Goal: Task Accomplishment & Management: Manage account settings

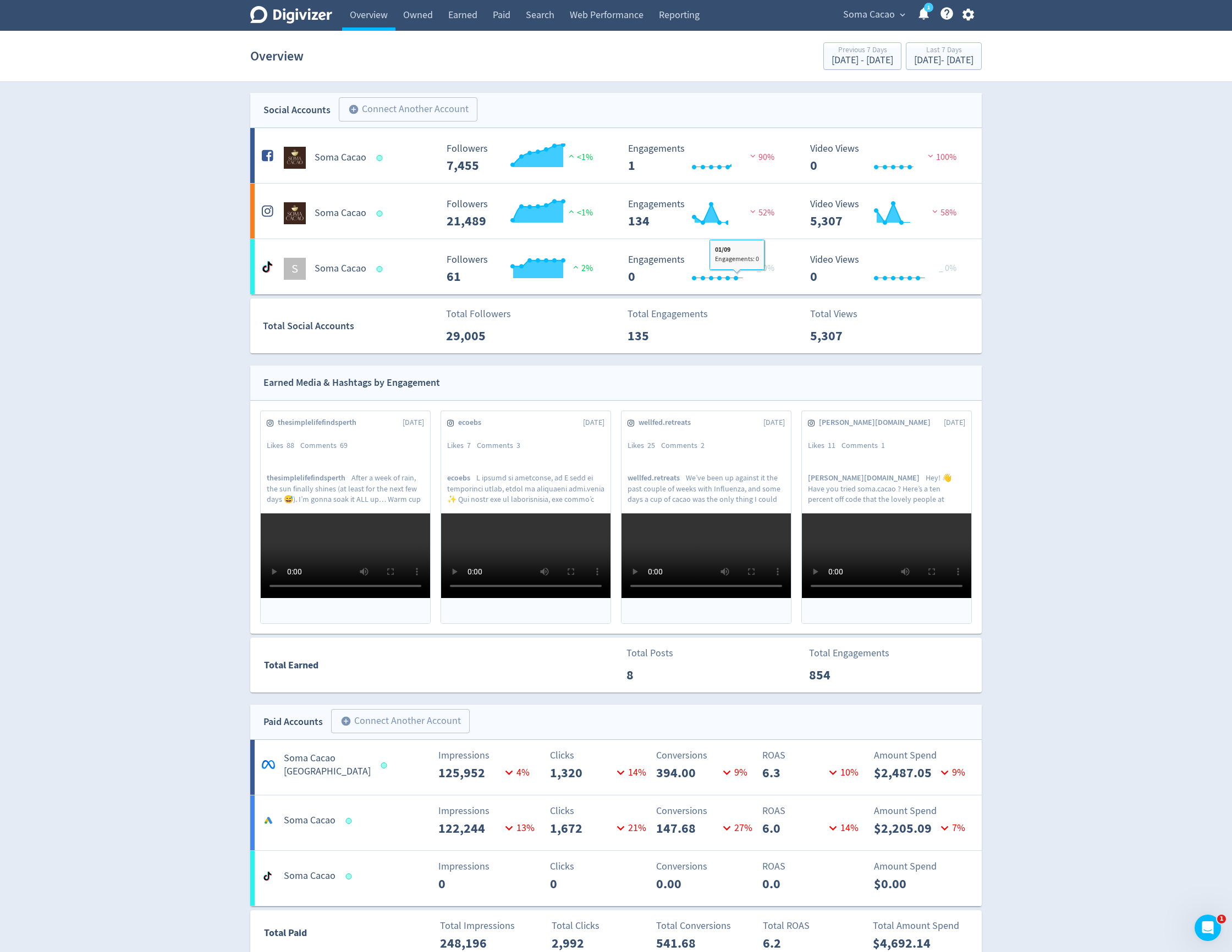
click at [1054, 471] on div "Digivizer Logo [PERSON_NAME] Logo Overview Owned Earned Paid Search Web Perform…" at bounding box center [616, 845] width 1232 height 1690
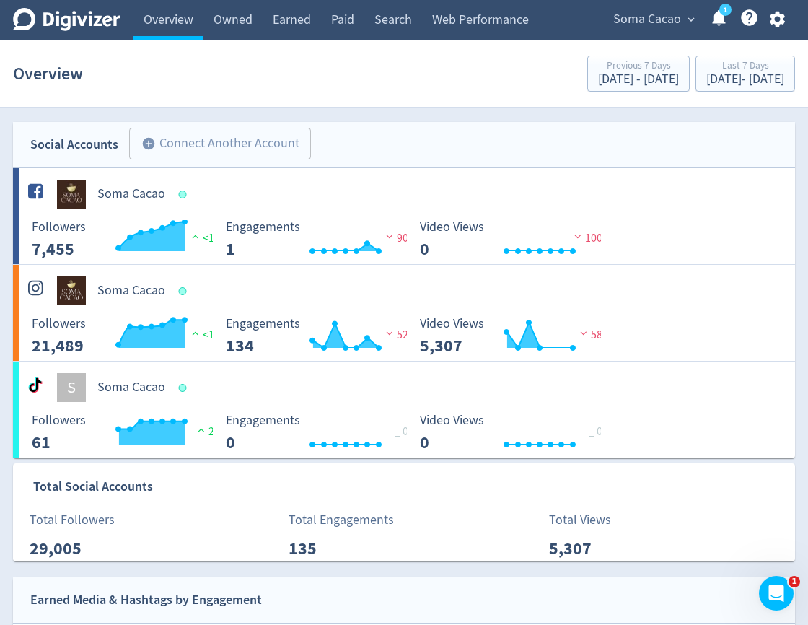
click at [671, 12] on span "Soma Cacao" at bounding box center [648, 19] width 68 height 23
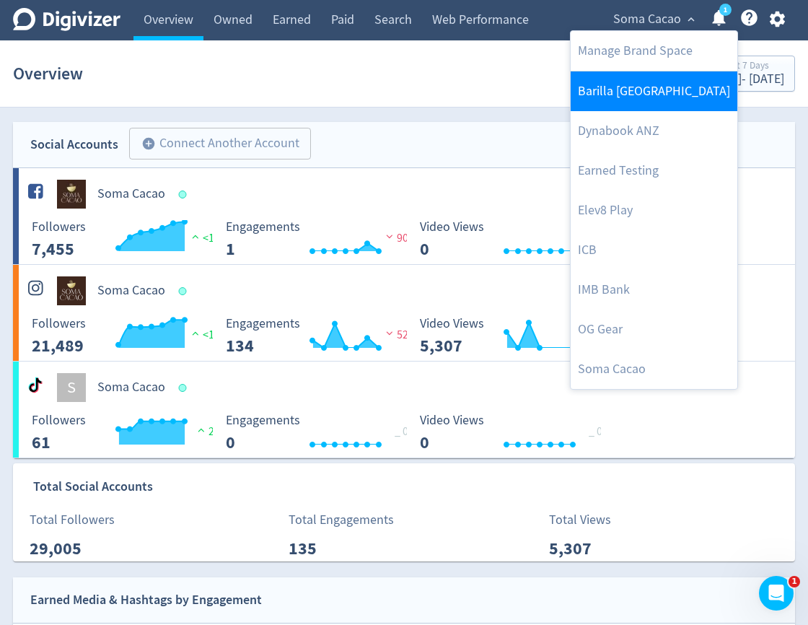
click at [640, 93] on link "Barilla [GEOGRAPHIC_DATA]" at bounding box center [654, 91] width 167 height 40
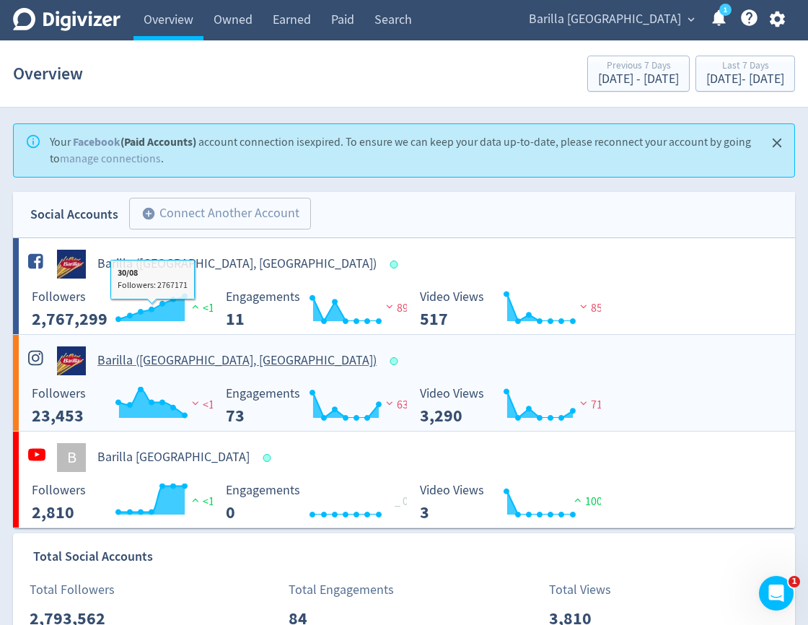
click at [130, 369] on h5 "Barilla ([GEOGRAPHIC_DATA], [GEOGRAPHIC_DATA])" at bounding box center [236, 360] width 279 height 17
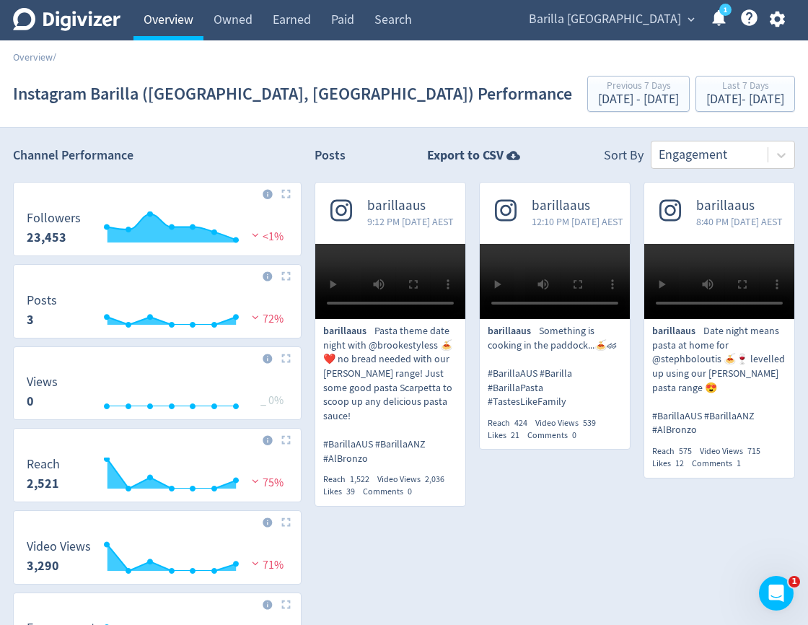
click at [191, 34] on link "Overview" at bounding box center [169, 20] width 70 height 40
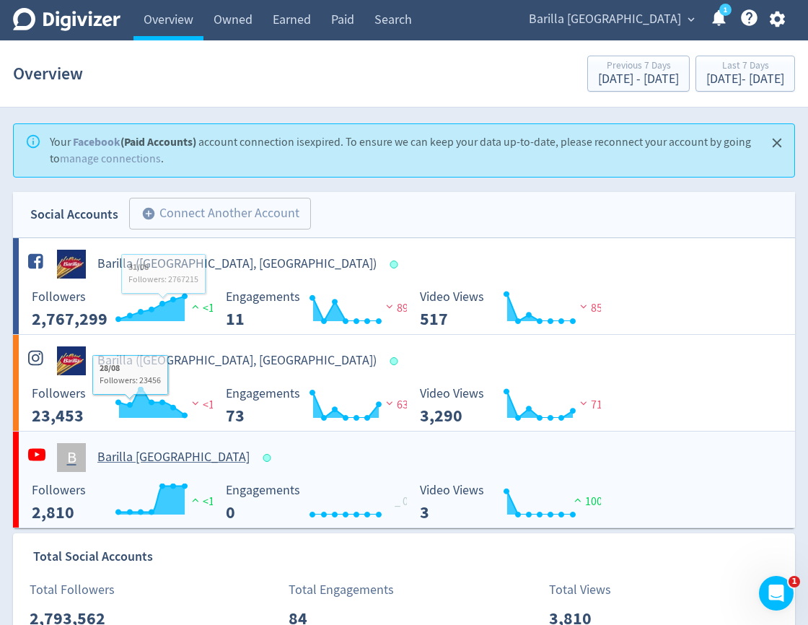
click at [135, 463] on h5 "Barilla [GEOGRAPHIC_DATA]" at bounding box center [173, 457] width 152 height 17
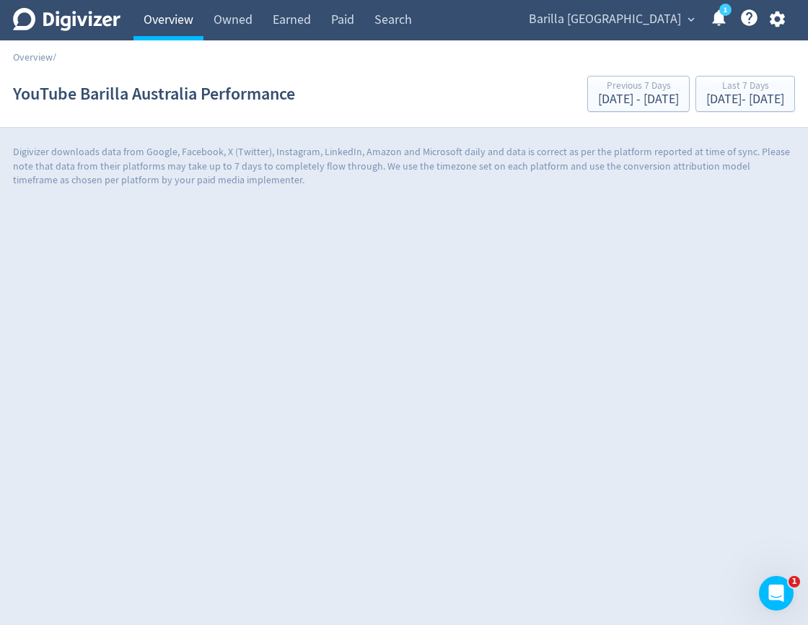
click at [175, 30] on link "Overview" at bounding box center [169, 20] width 70 height 40
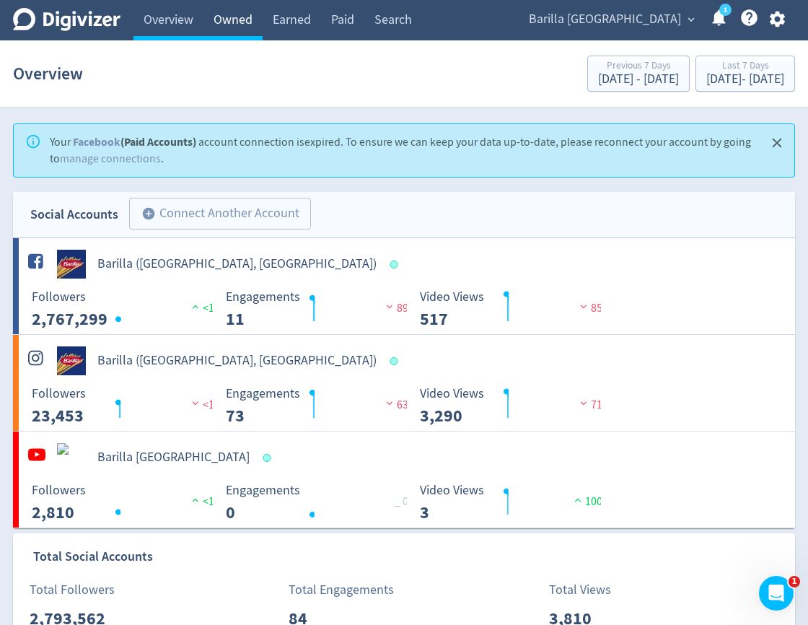
click at [232, 30] on link "Owned" at bounding box center [233, 20] width 59 height 40
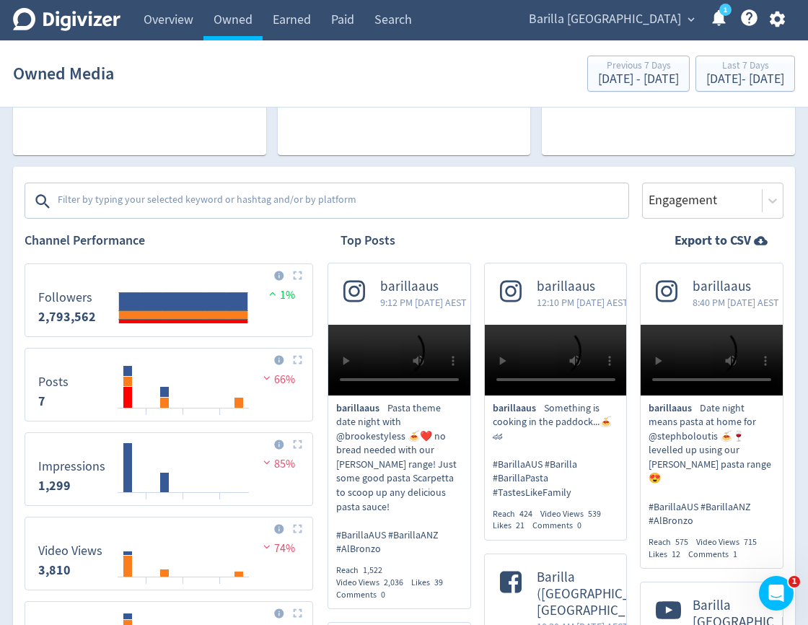
scroll to position [179, 0]
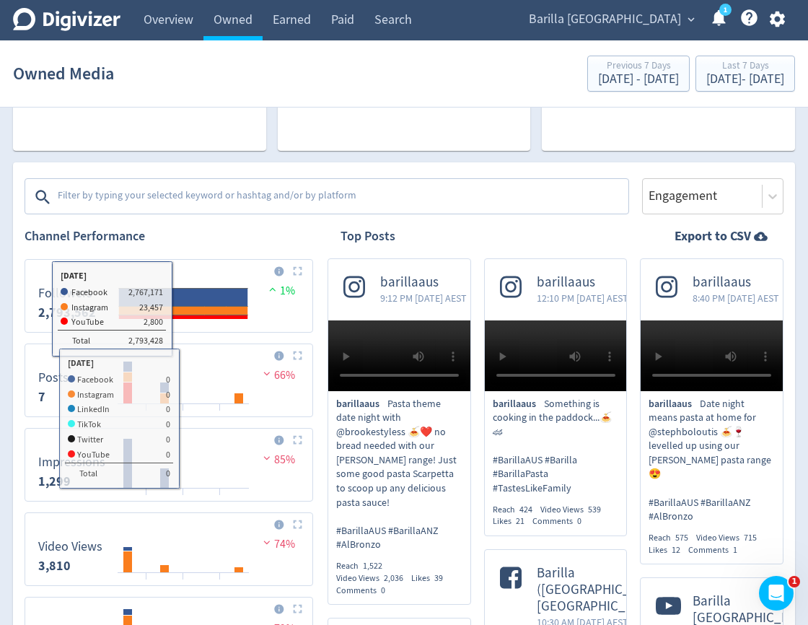
click at [188, 212] on textarea at bounding box center [341, 197] width 571 height 29
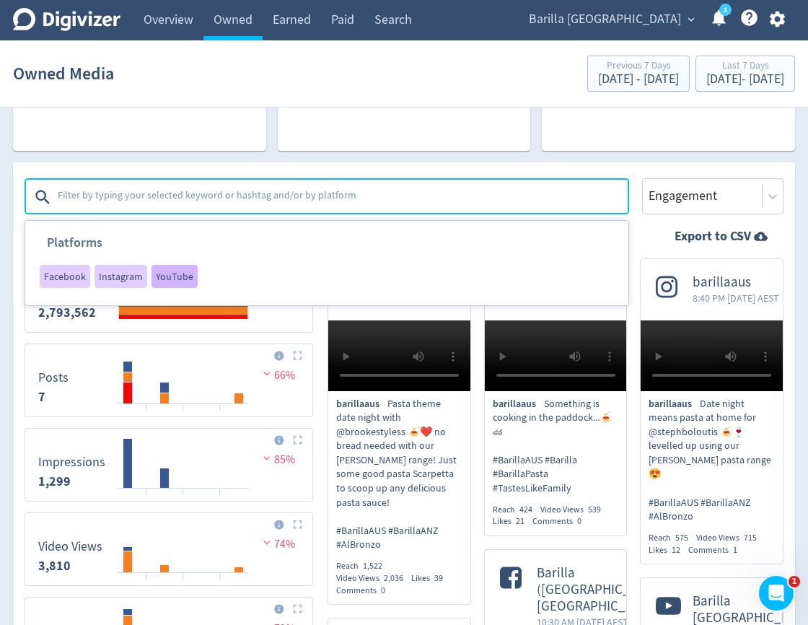
click at [160, 282] on span "YouTube" at bounding box center [175, 276] width 38 height 10
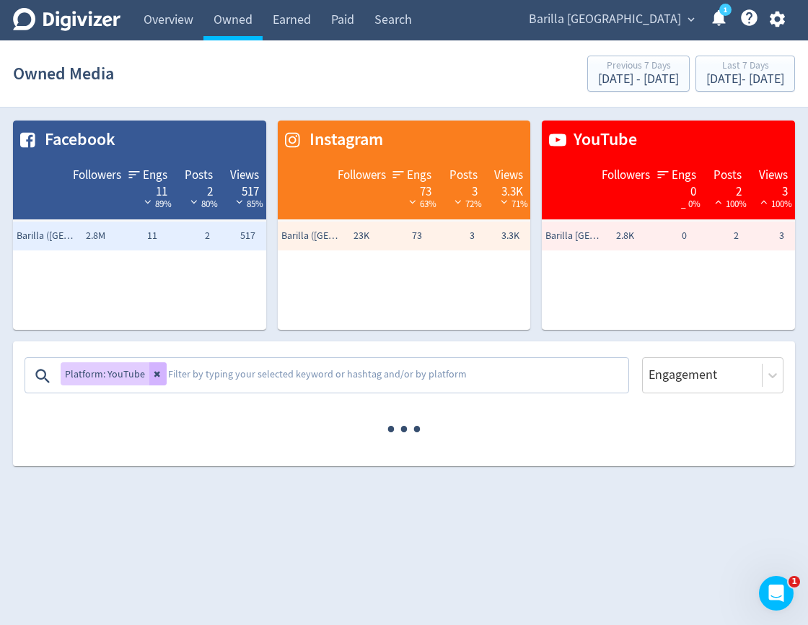
scroll to position [0, 0]
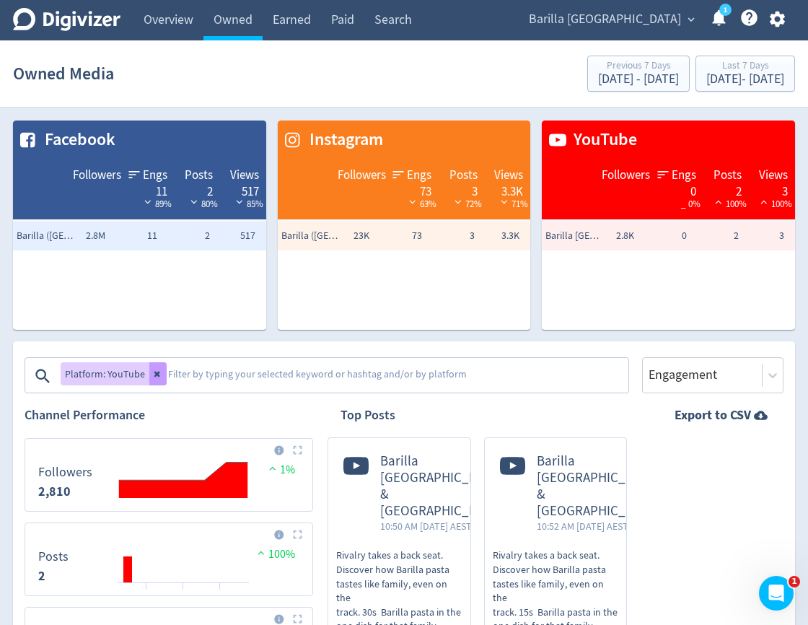
click at [157, 378] on icon at bounding box center [157, 375] width 6 height 6
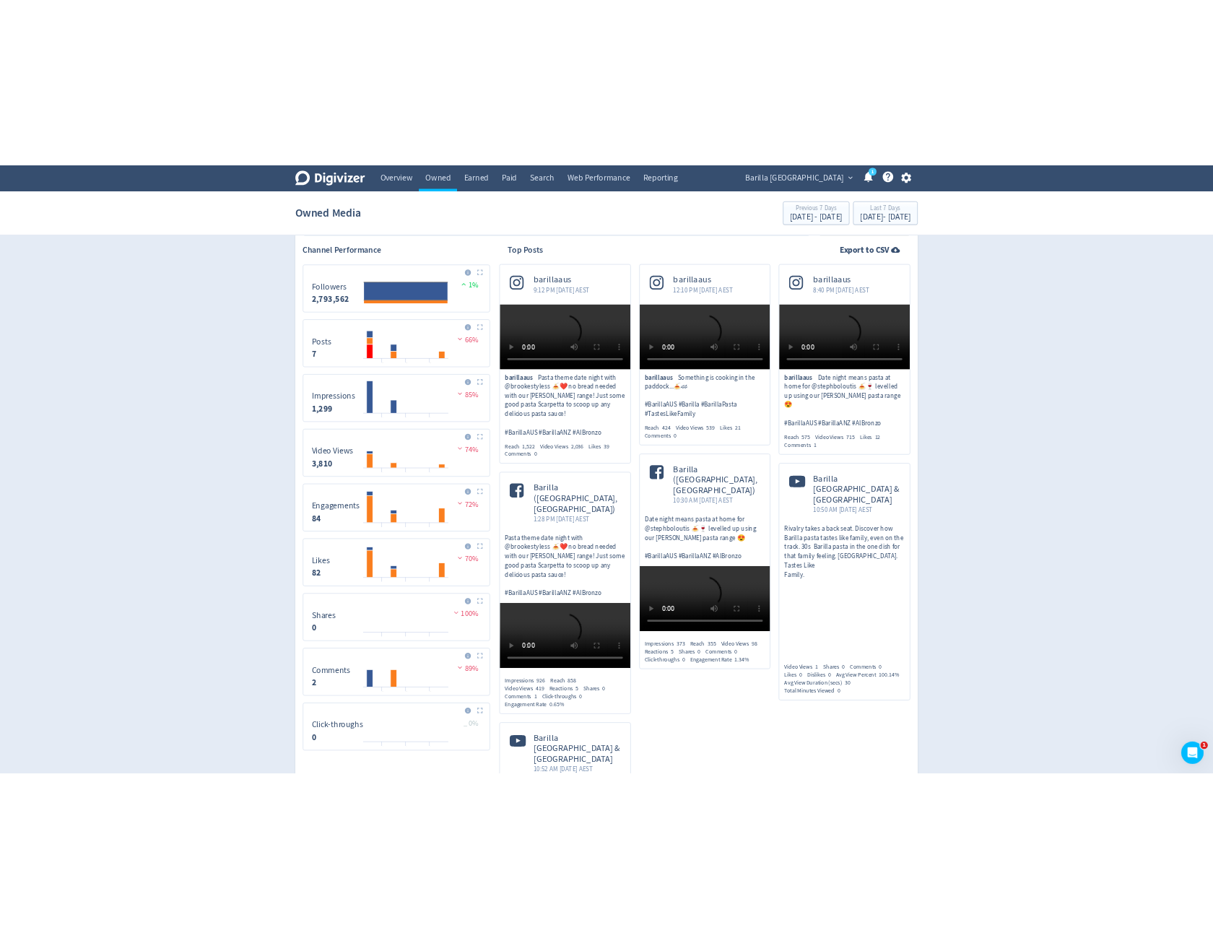
scroll to position [287, 0]
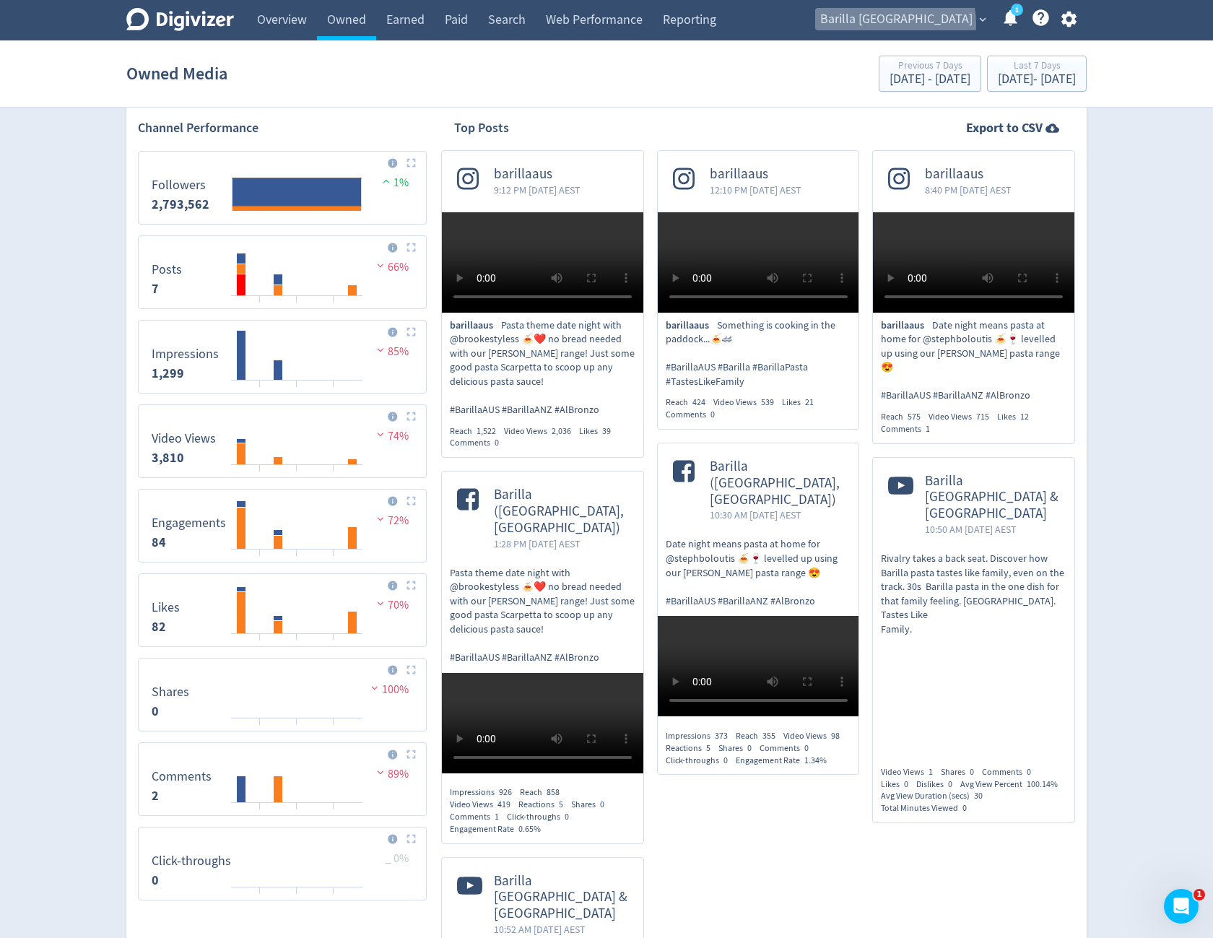
click at [962, 24] on span "Barilla [GEOGRAPHIC_DATA]" at bounding box center [896, 19] width 152 height 23
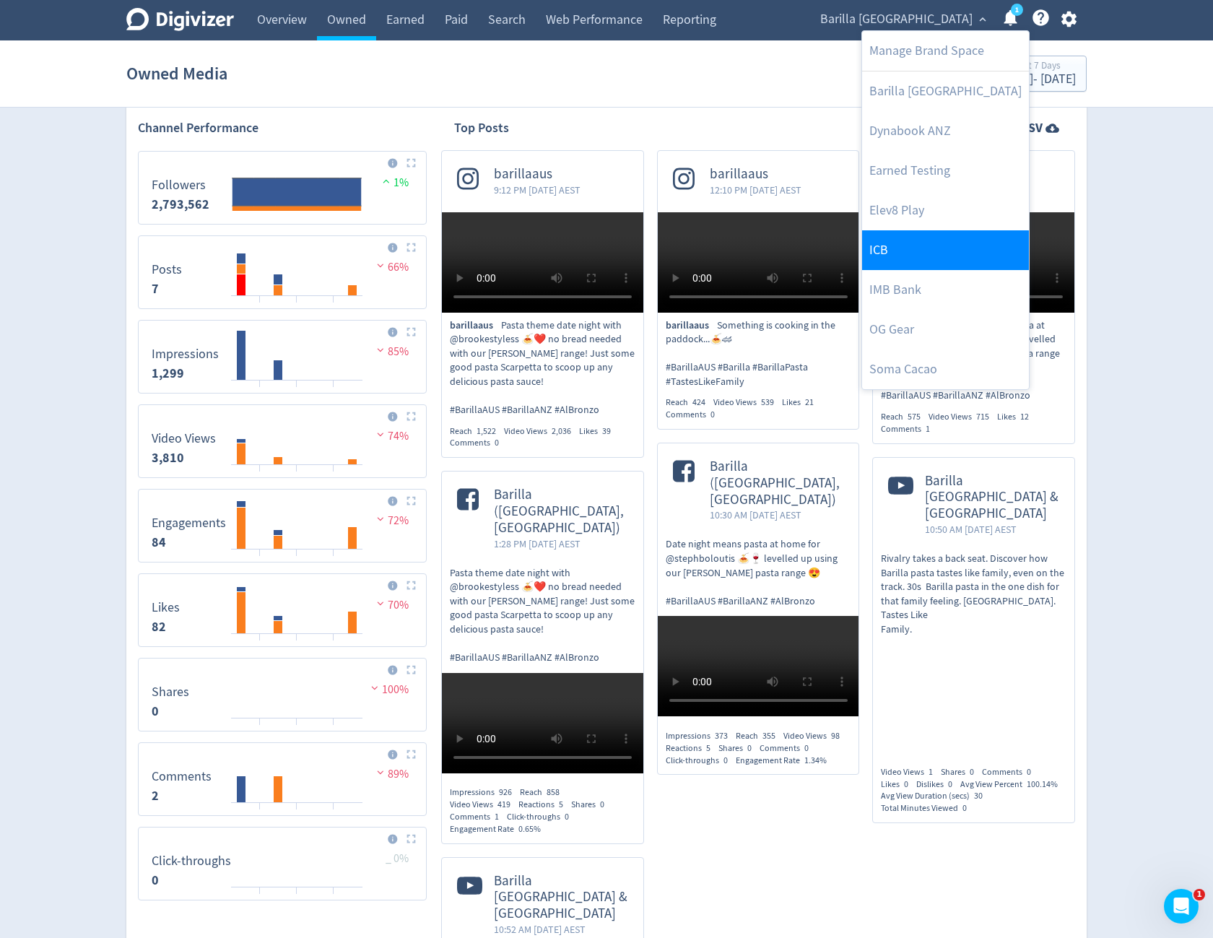
click at [915, 244] on link "ICB" at bounding box center [945, 250] width 167 height 40
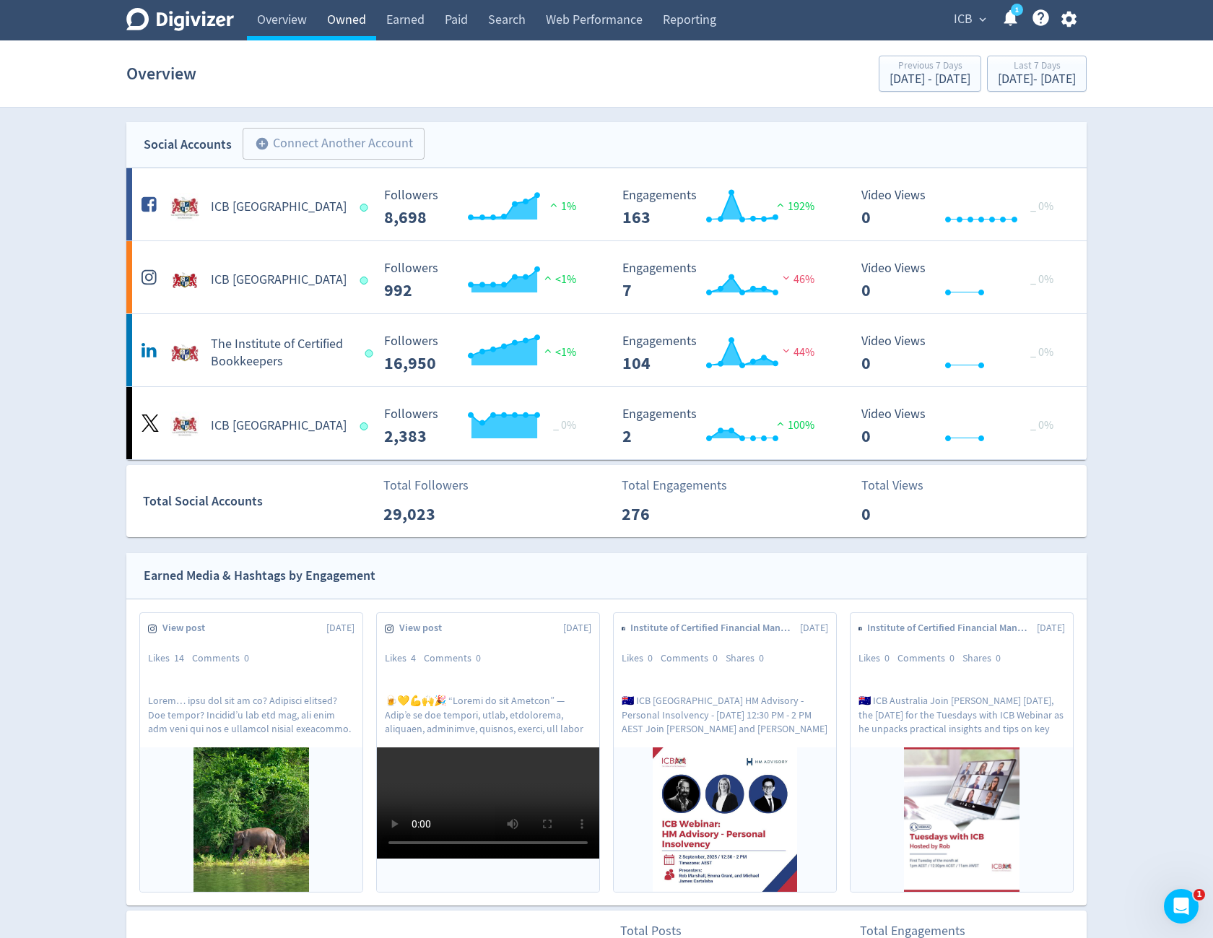
click at [368, 20] on link "Owned" at bounding box center [346, 20] width 59 height 40
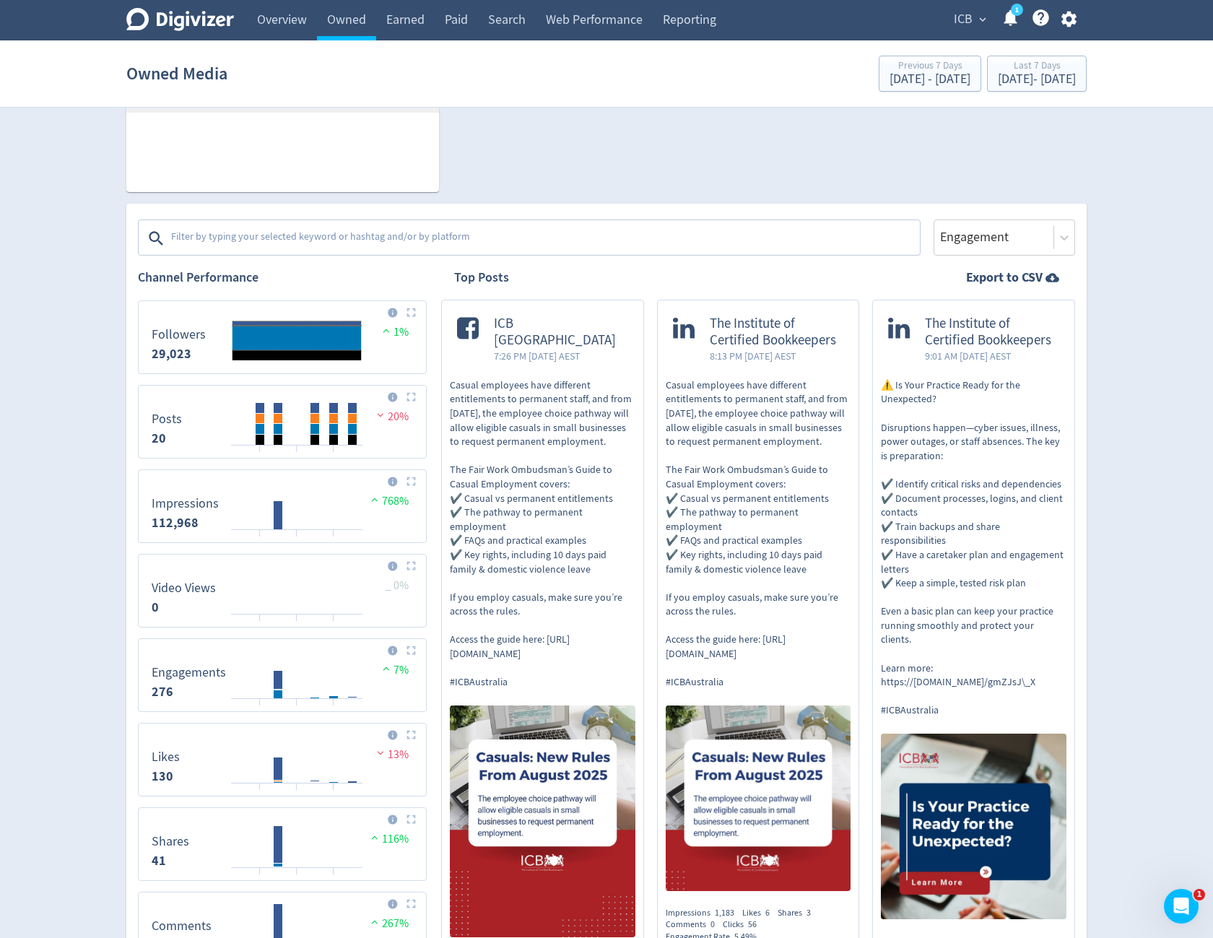
scroll to position [361, 0]
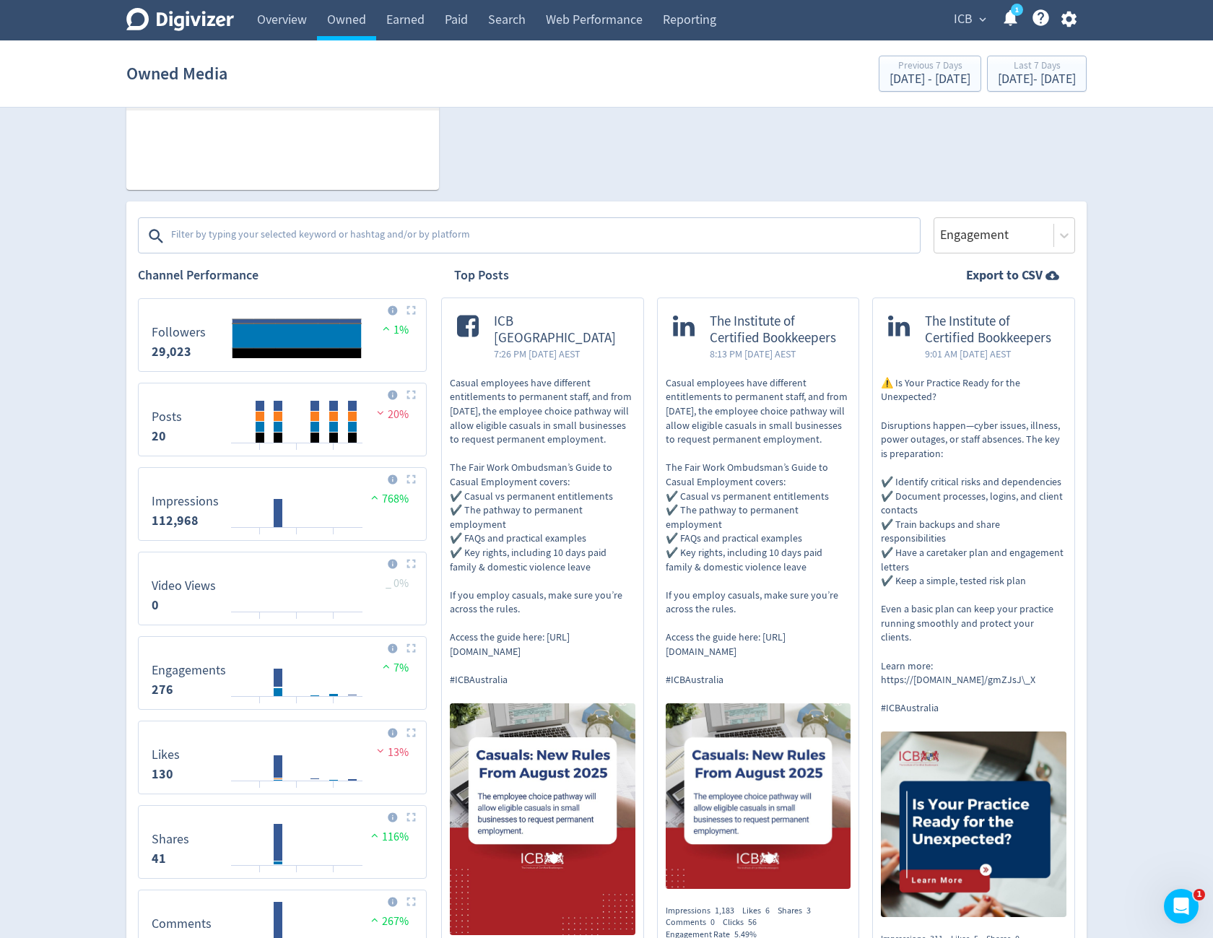
click at [406, 232] on textarea at bounding box center [544, 236] width 749 height 29
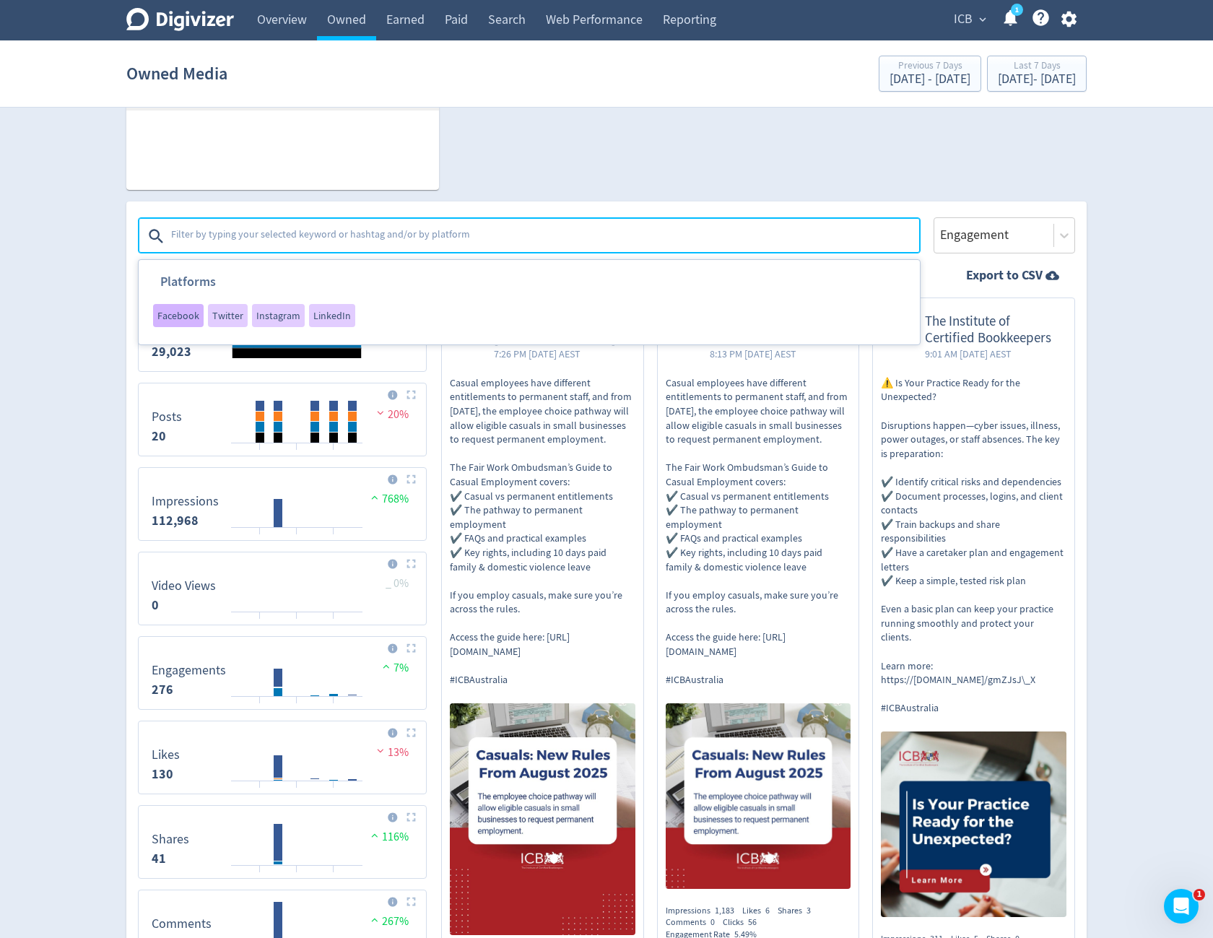
click at [178, 321] on span "Facebook" at bounding box center [178, 315] width 42 height 10
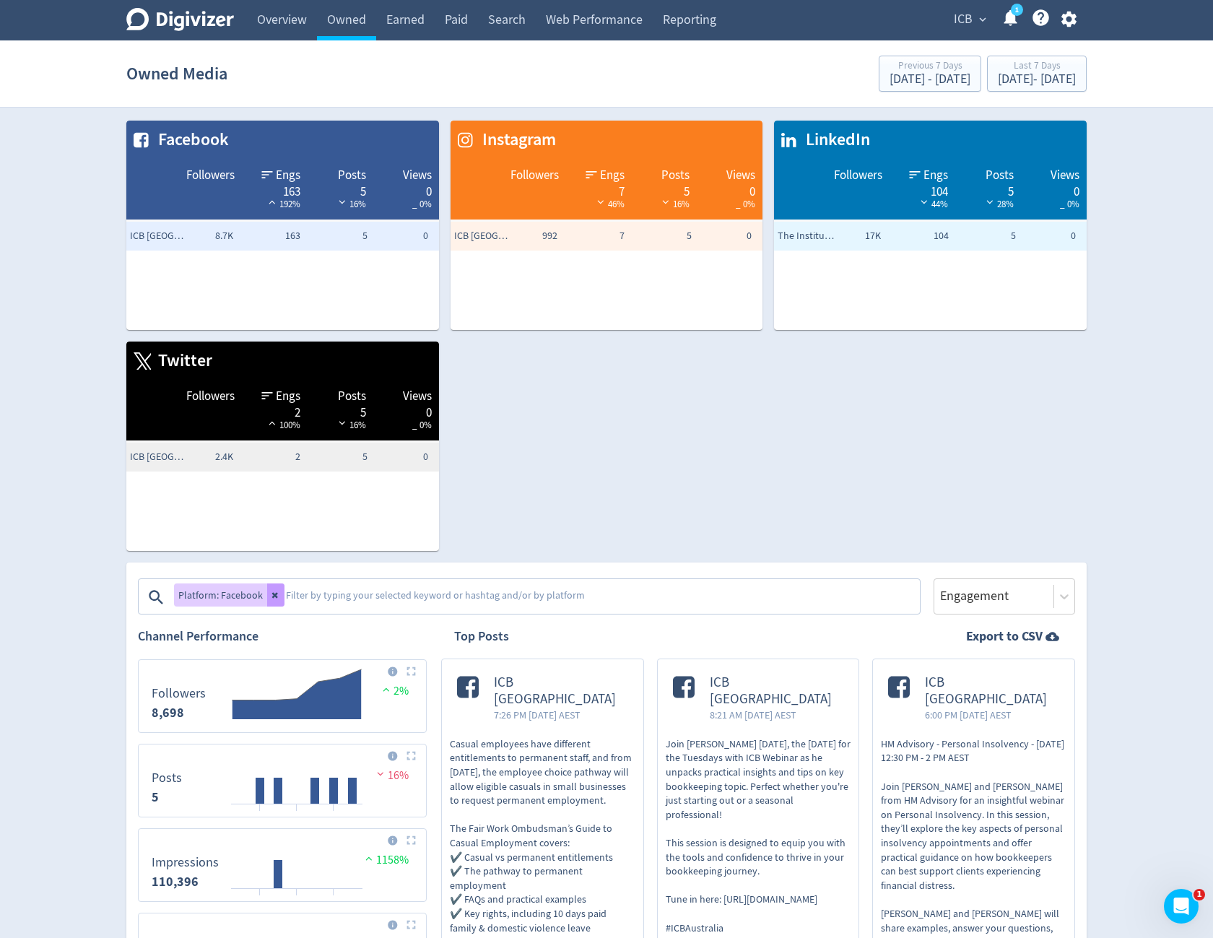
click at [267, 587] on button at bounding box center [275, 594] width 17 height 23
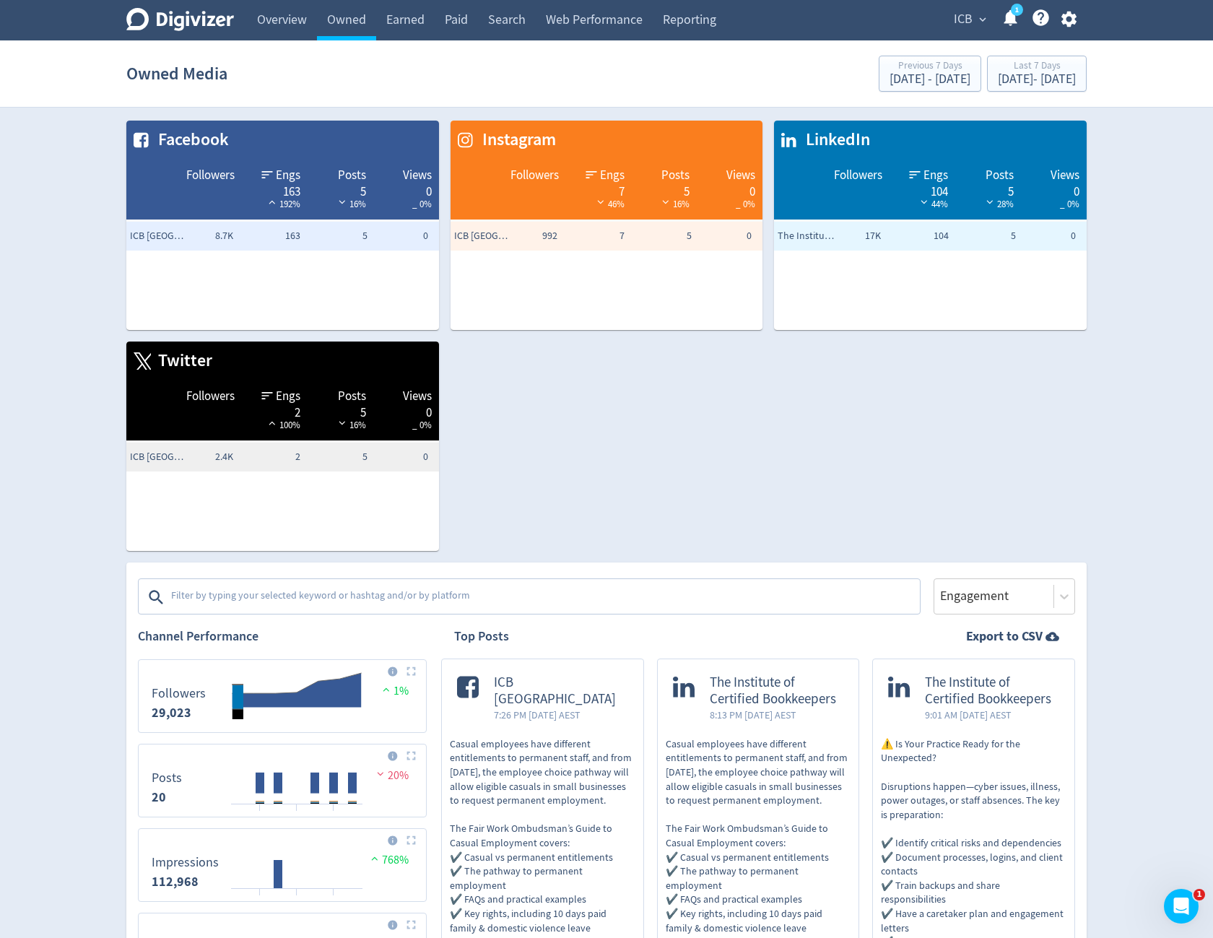
click at [266, 587] on textarea at bounding box center [544, 597] width 749 height 29
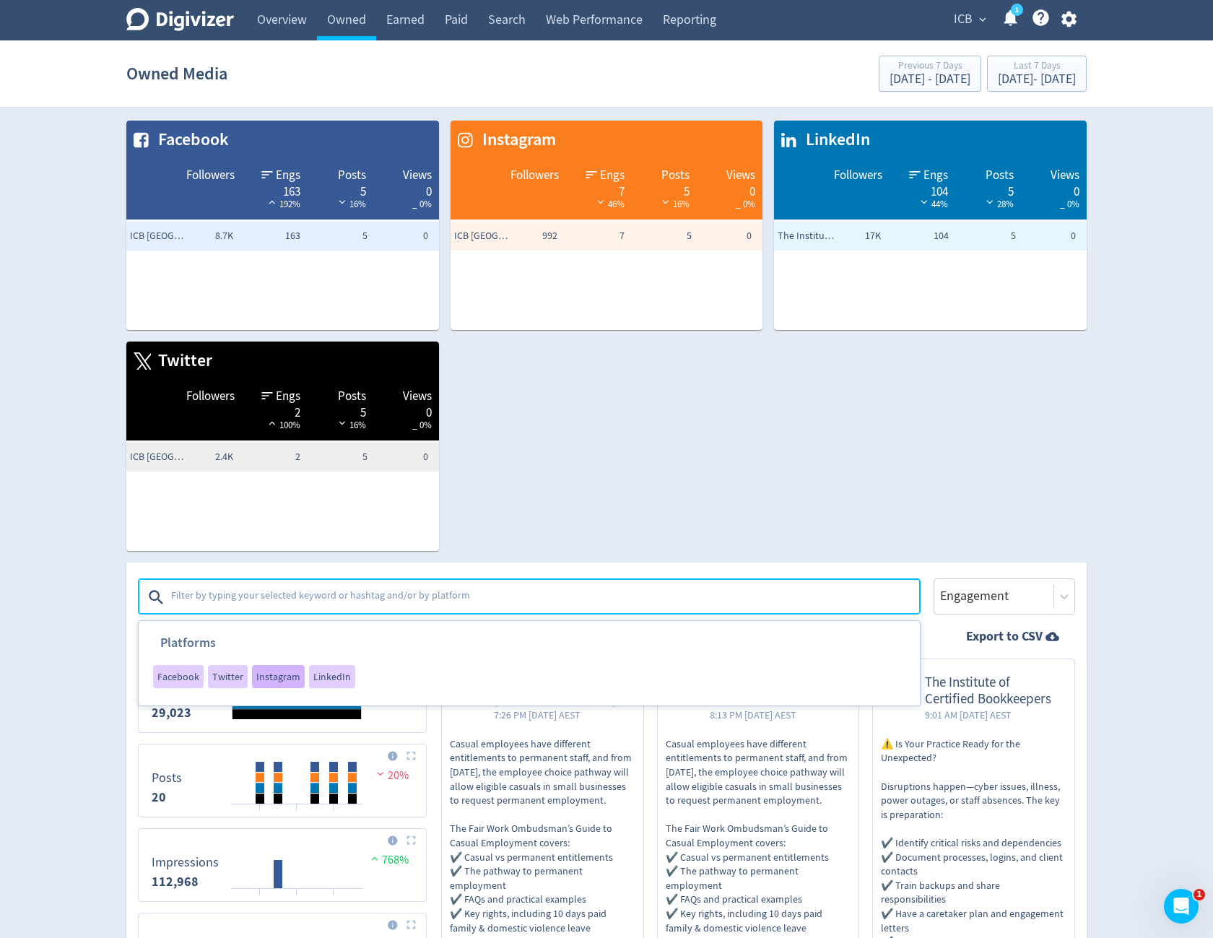
click at [259, 681] on span "Instagram" at bounding box center [278, 676] width 44 height 10
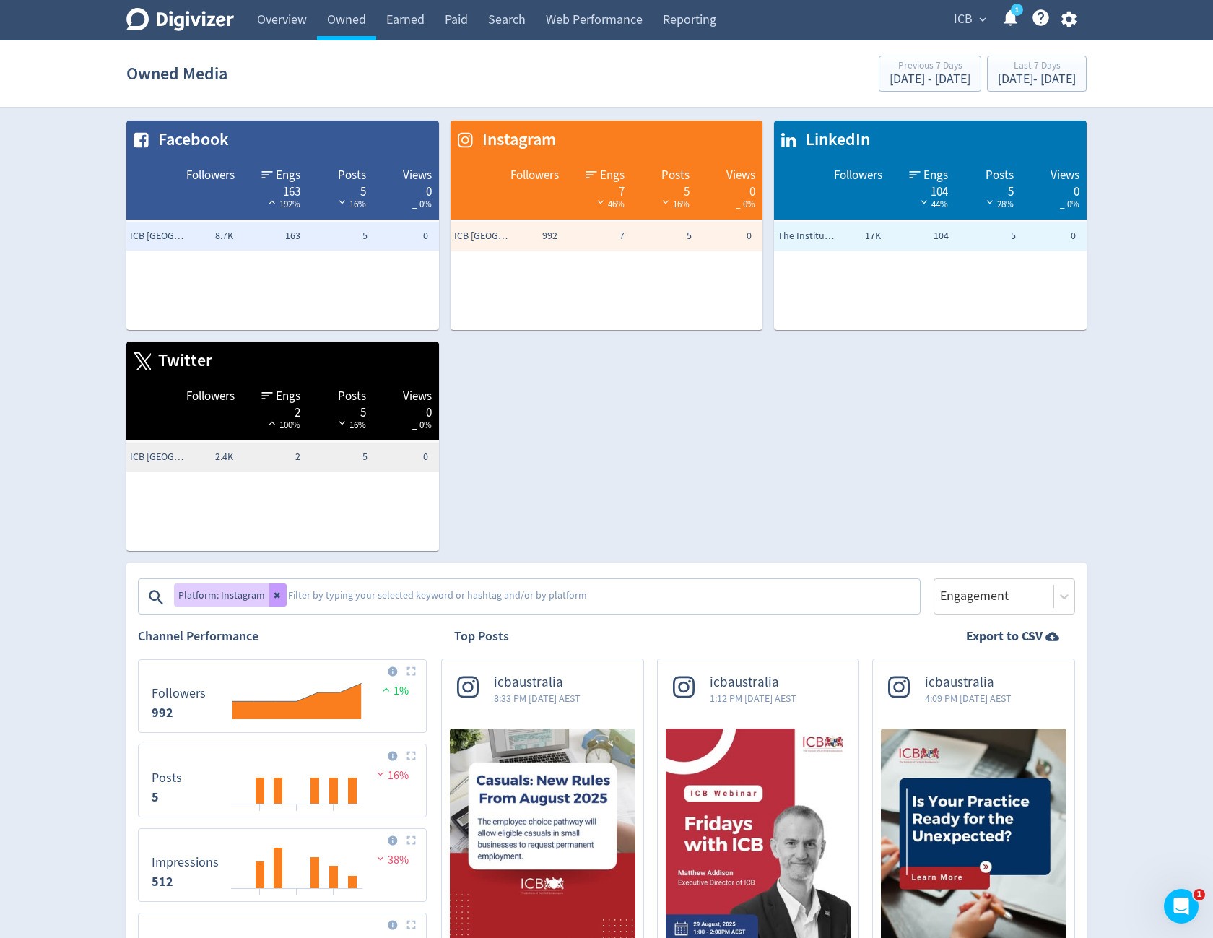
click at [281, 600] on button at bounding box center [277, 594] width 17 height 23
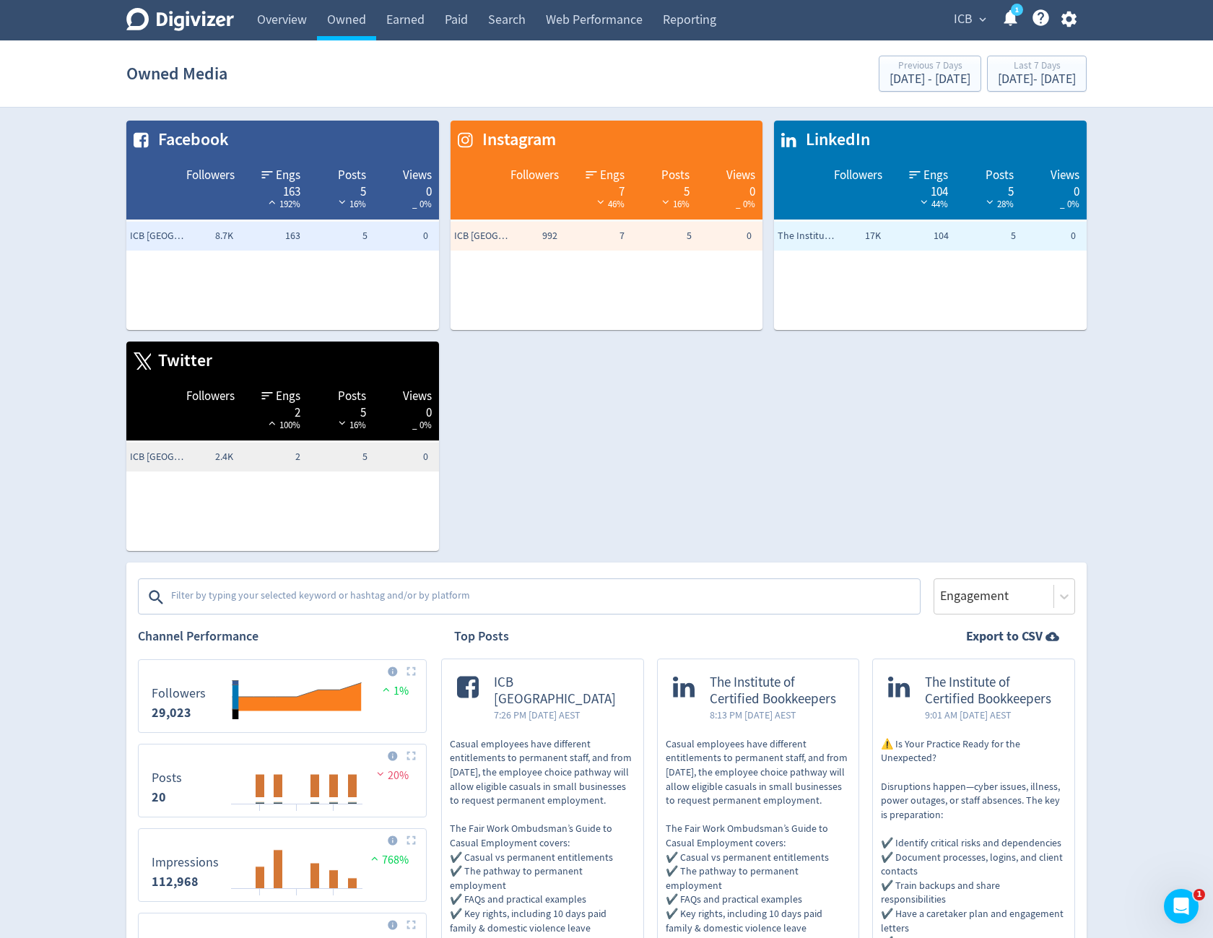
click at [281, 600] on textarea at bounding box center [544, 597] width 749 height 29
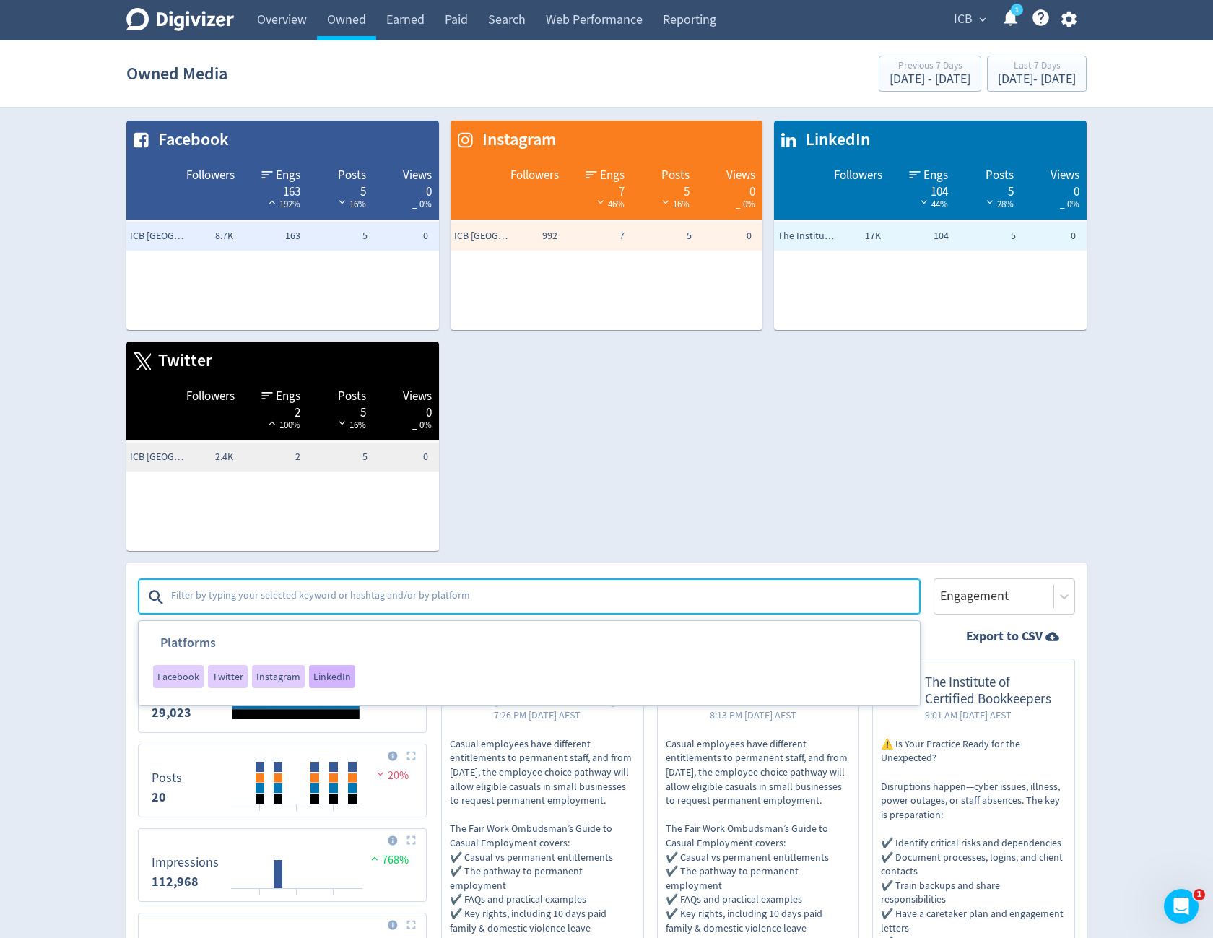
click at [330, 686] on div "LinkedIn" at bounding box center [332, 676] width 46 height 23
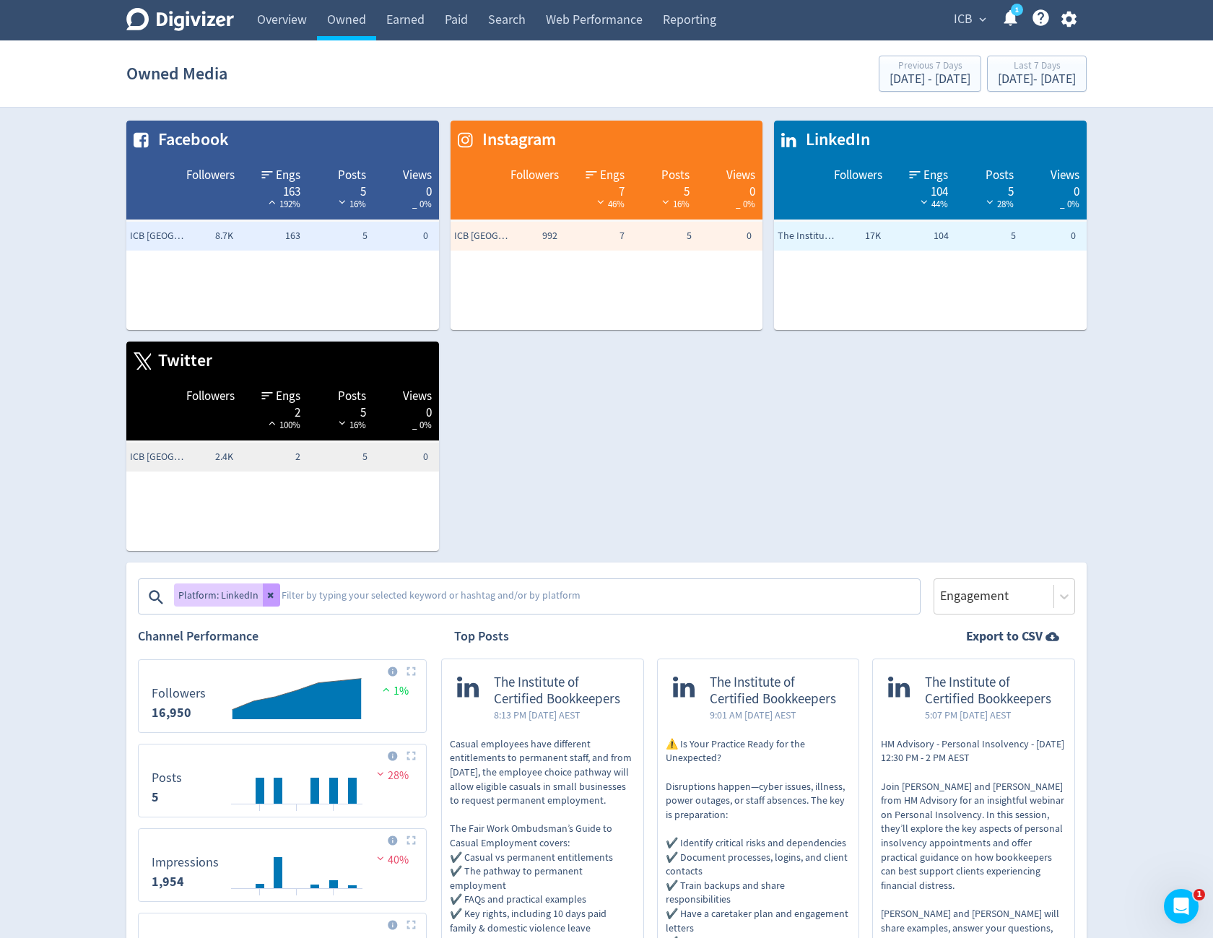
click at [269, 601] on button at bounding box center [271, 594] width 17 height 23
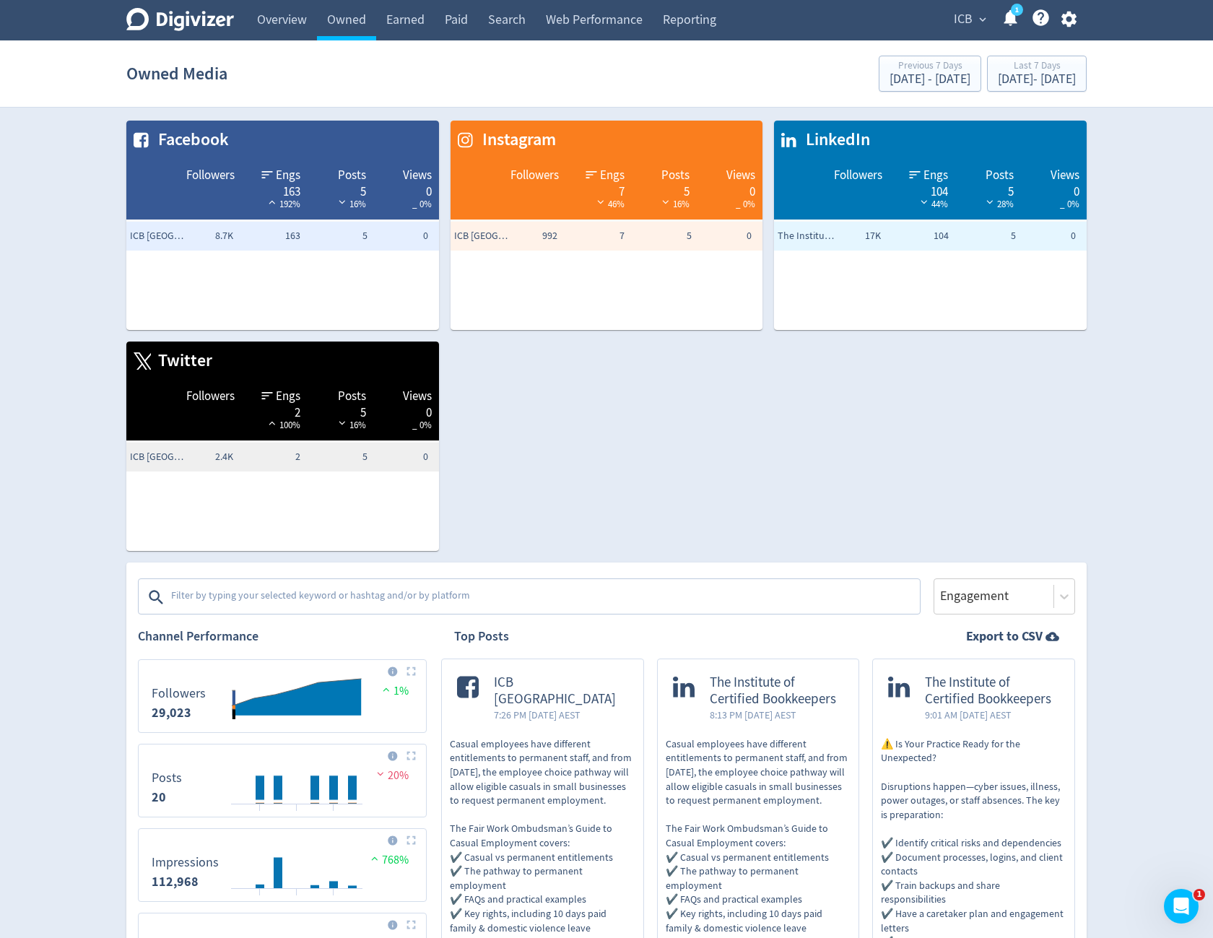
click at [269, 601] on textarea at bounding box center [544, 597] width 749 height 29
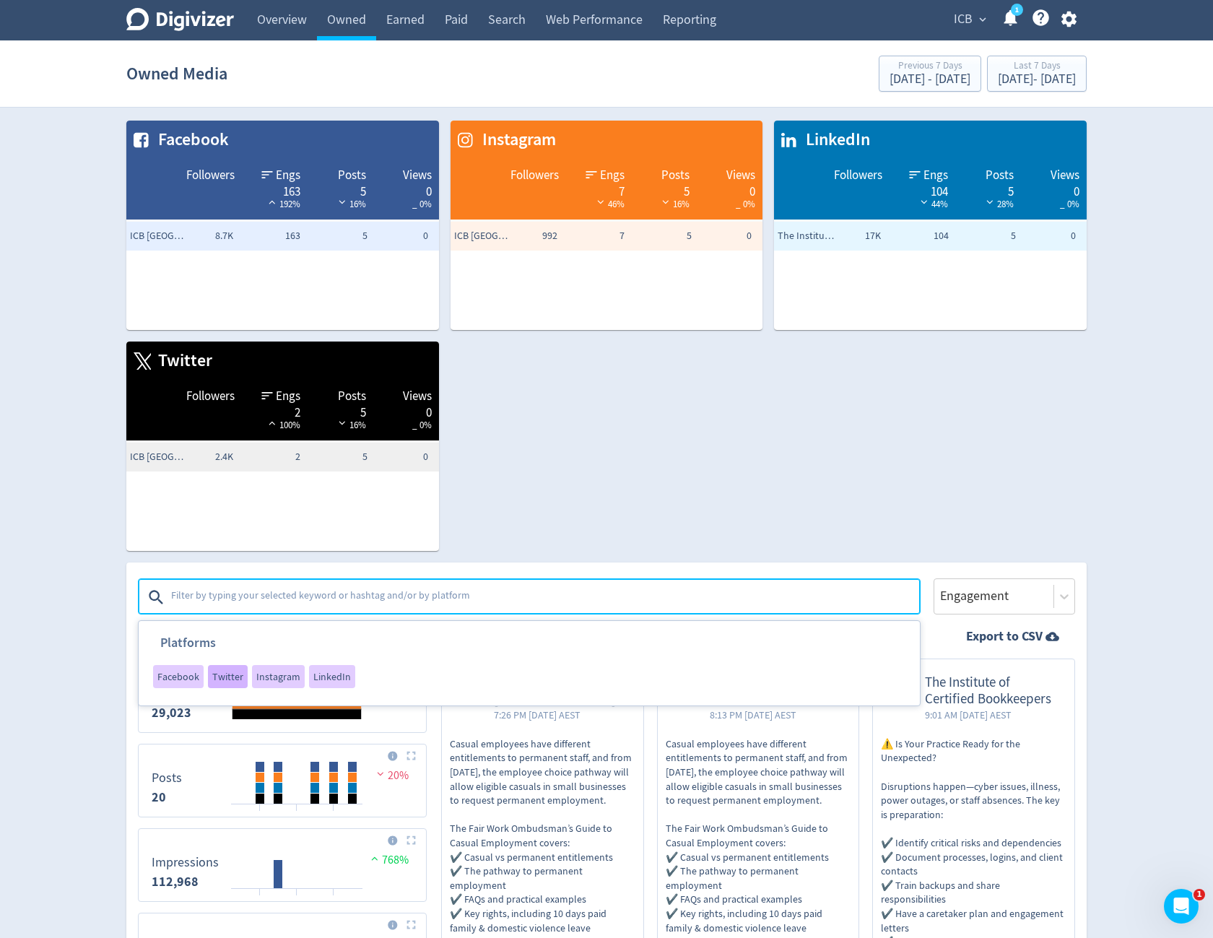
click at [236, 676] on span "Twitter" at bounding box center [227, 676] width 31 height 10
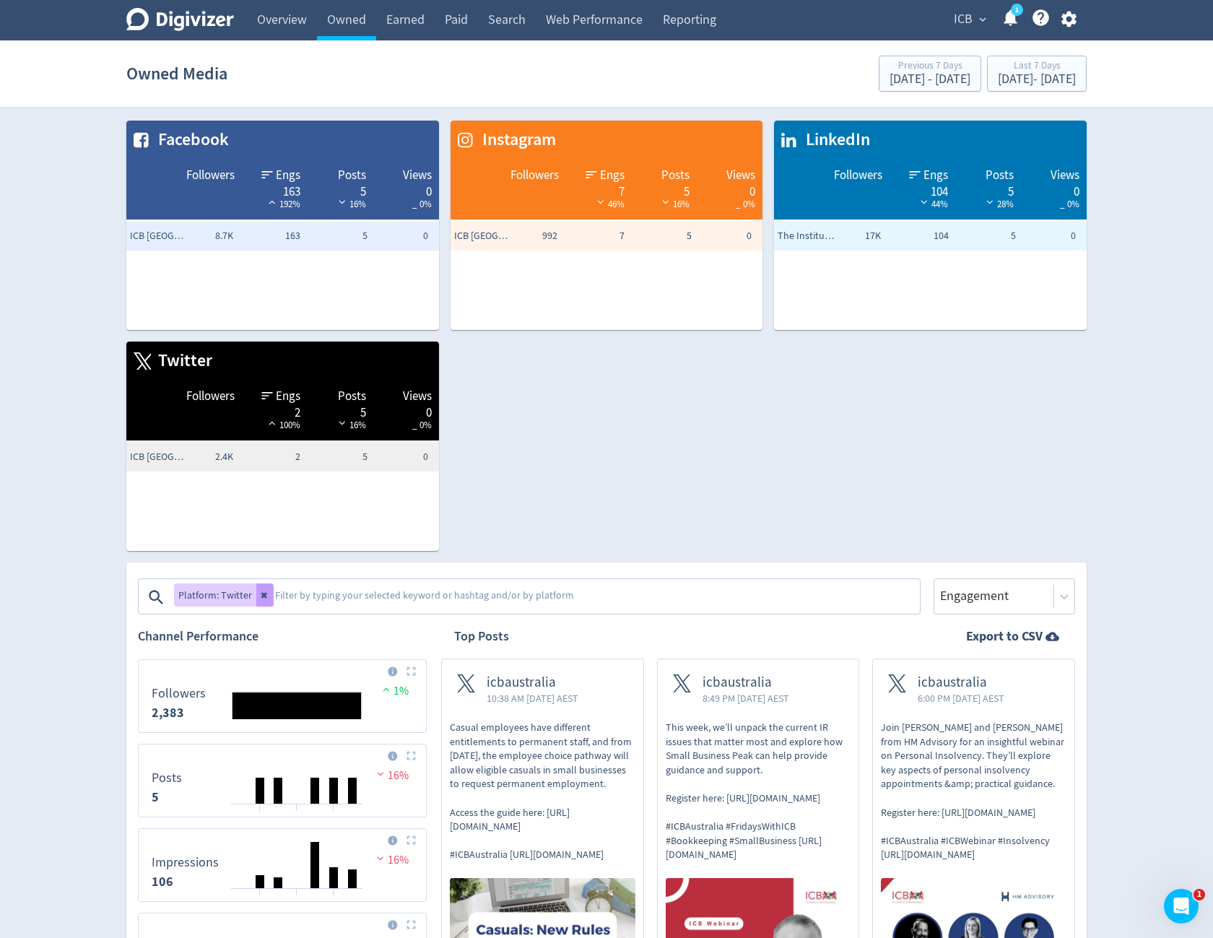
click at [266, 604] on button at bounding box center [264, 594] width 17 height 23
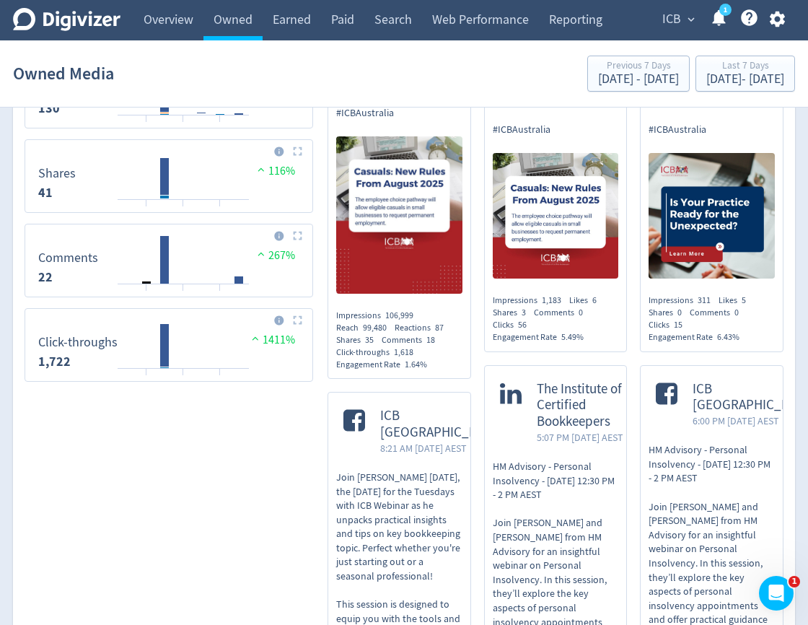
scroll to position [1042, 0]
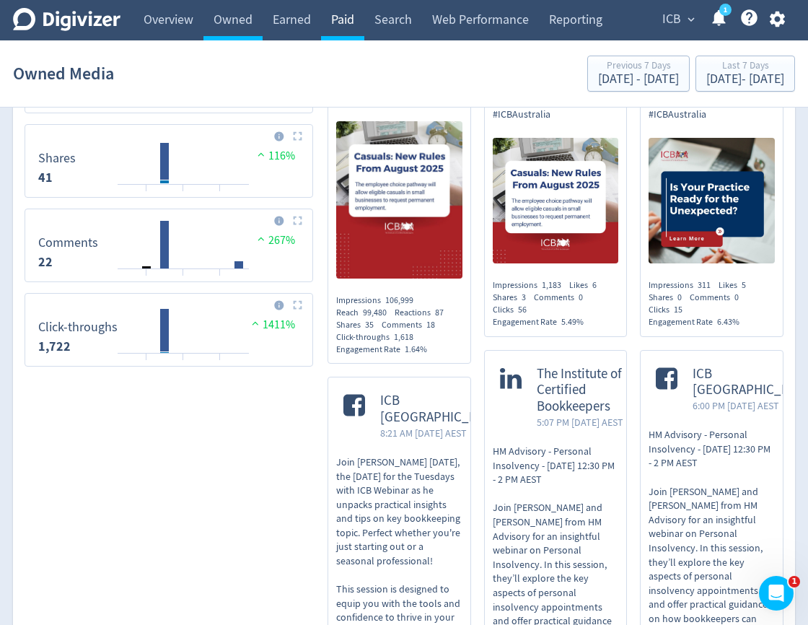
click at [354, 25] on link "Paid" at bounding box center [342, 20] width 43 height 40
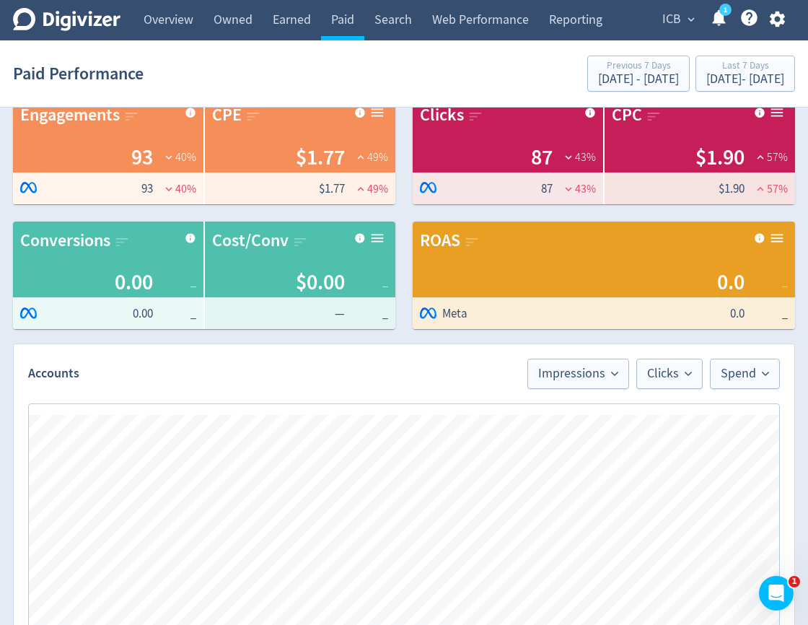
scroll to position [148, 0]
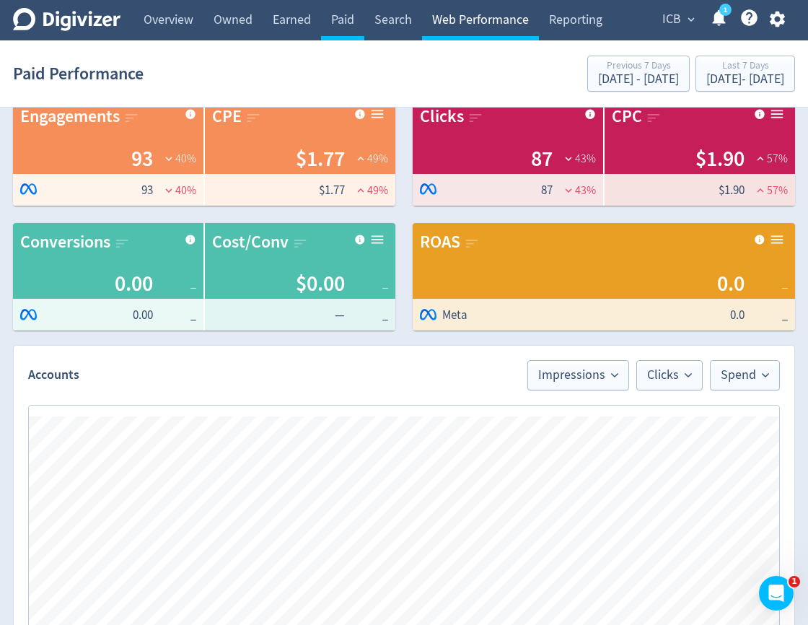
click at [499, 17] on link "Web Performance" at bounding box center [480, 20] width 117 height 40
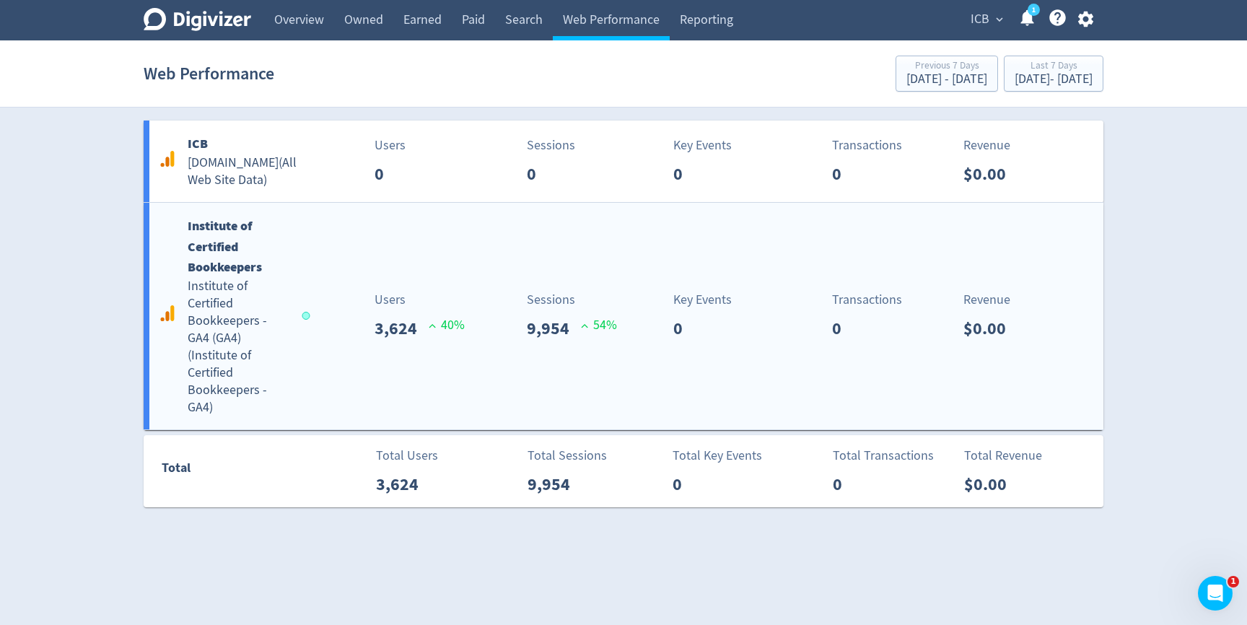
click at [600, 354] on div "Institute of Certified Bookkeepers Institute of Certified Bookkeepers - GA4 (GA…" at bounding box center [624, 316] width 960 height 227
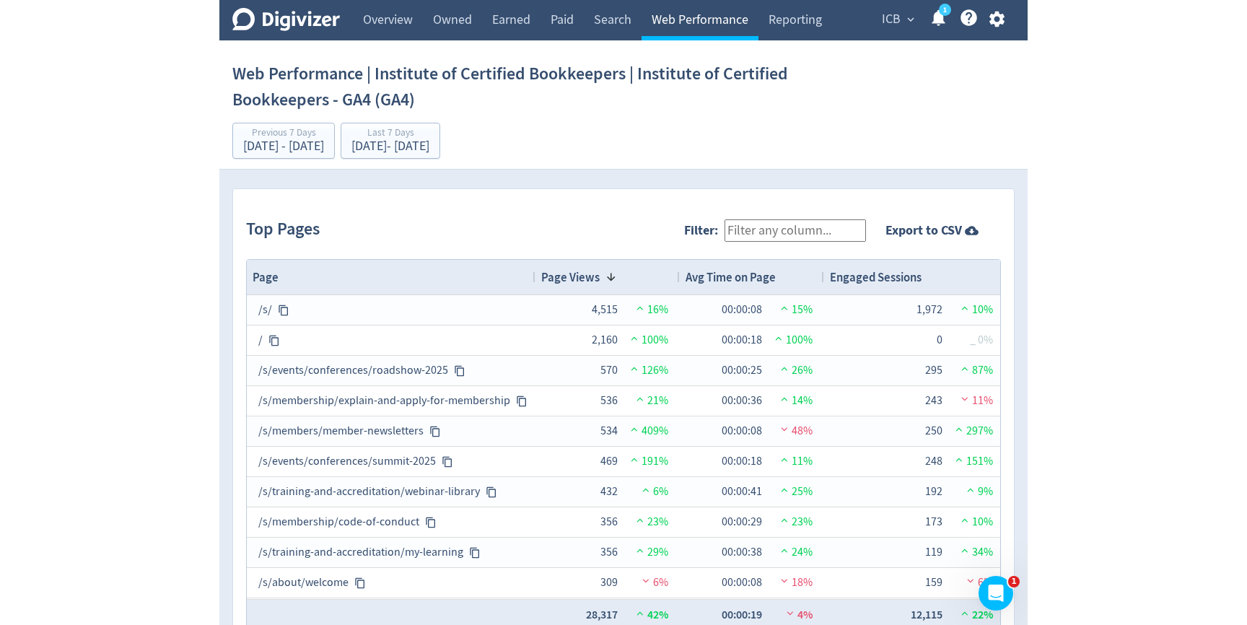
scroll to position [1420, 0]
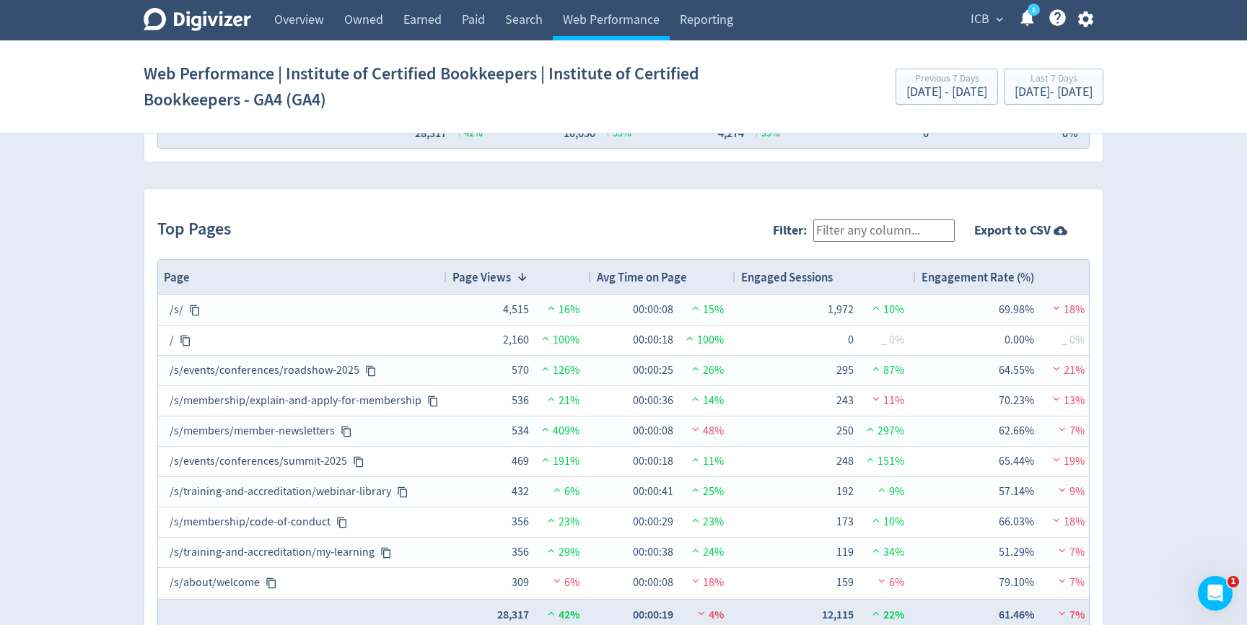
click at [991, 15] on button "ICB expand_more" at bounding box center [986, 19] width 41 height 23
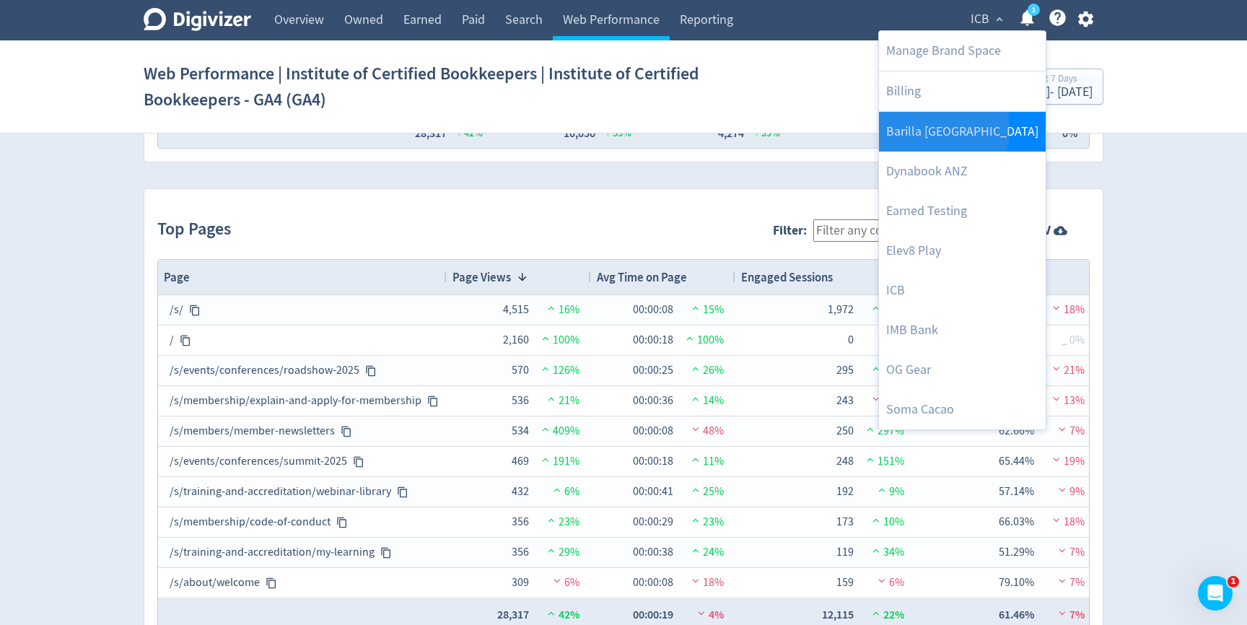
click at [921, 128] on link "Barilla [GEOGRAPHIC_DATA]" at bounding box center [962, 132] width 167 height 40
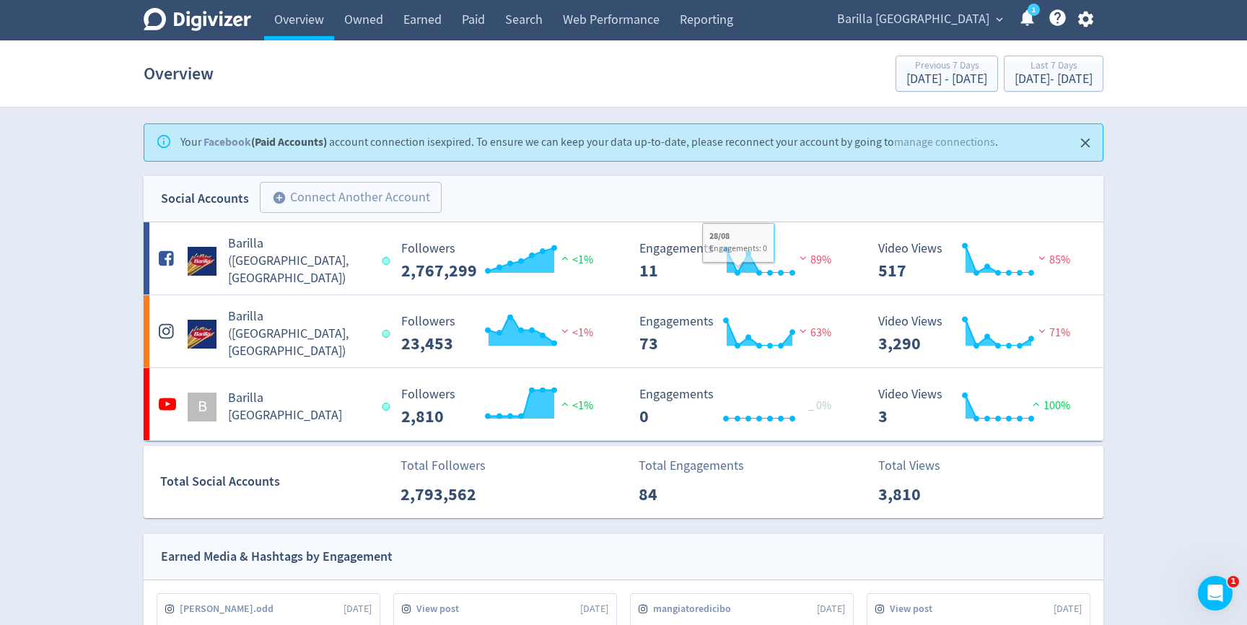
click at [936, 21] on span "Barilla [GEOGRAPHIC_DATA]" at bounding box center [913, 19] width 152 height 23
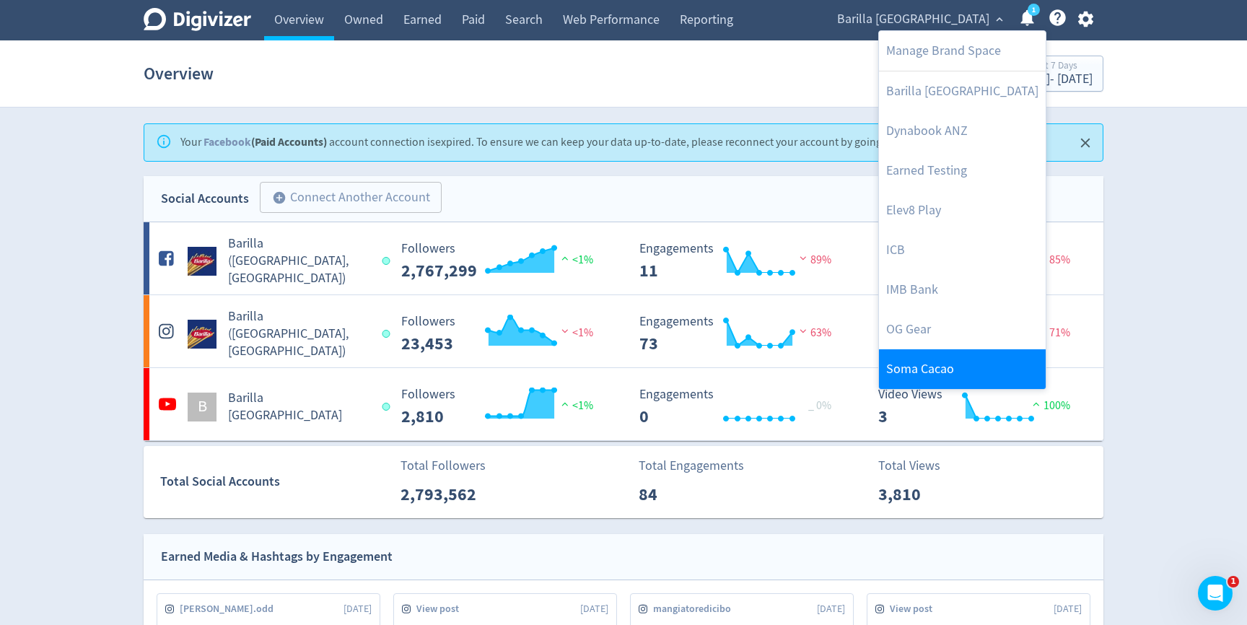
click at [903, 366] on link "Soma Cacao" at bounding box center [962, 369] width 167 height 40
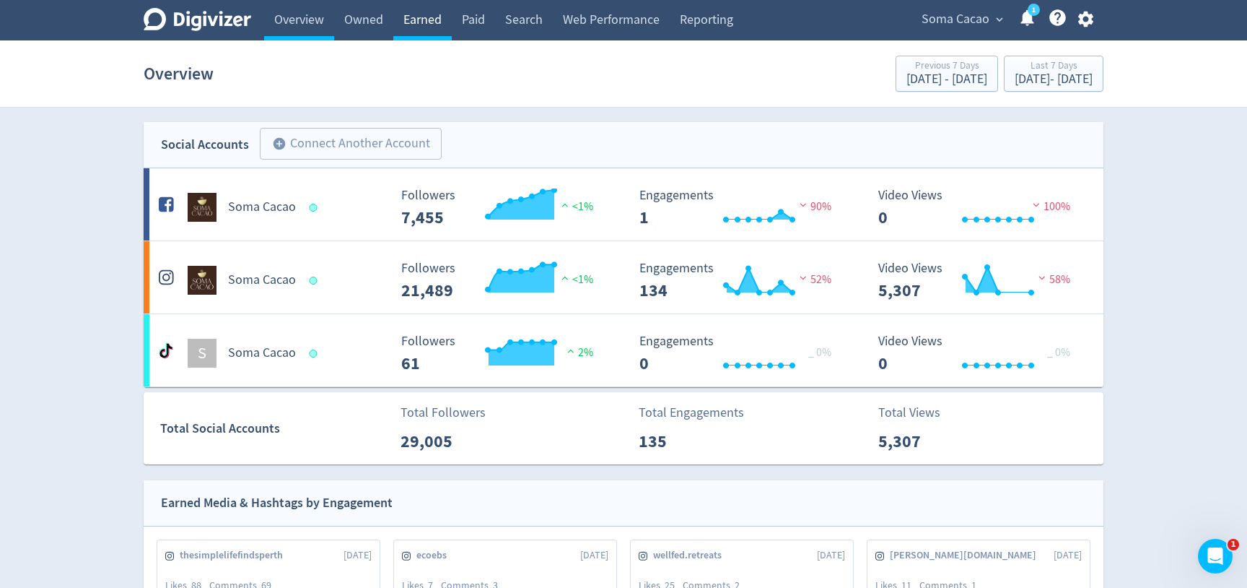
click at [432, 25] on link "Earned" at bounding box center [422, 20] width 58 height 40
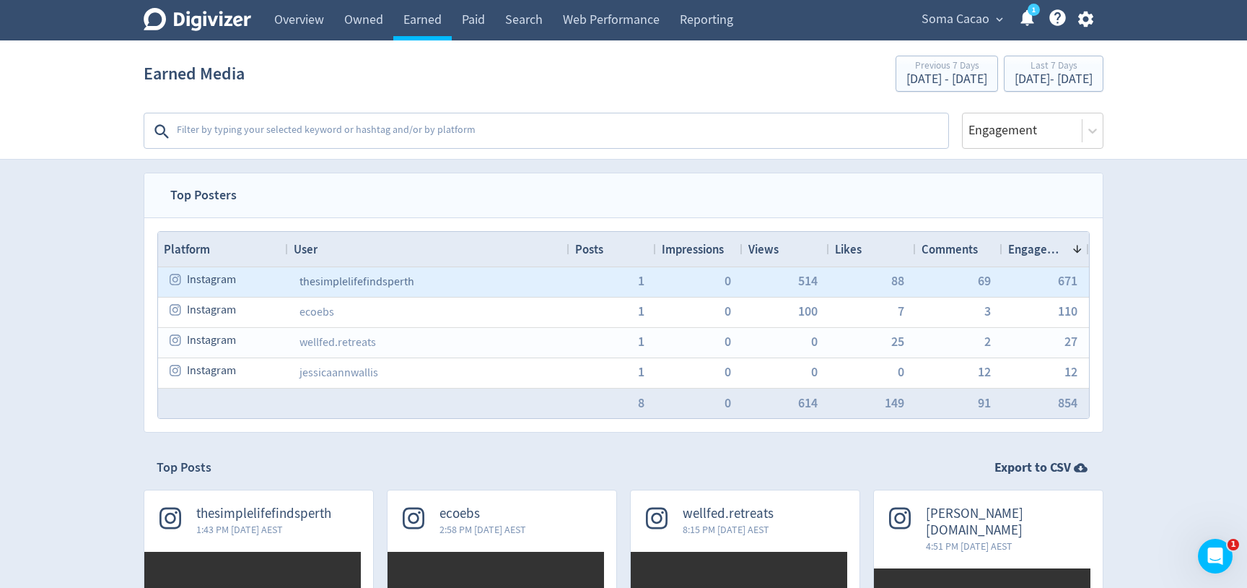
click at [318, 281] on link "thesimplelifefindsperth" at bounding box center [357, 281] width 115 height 14
click at [642, 281] on span "1" at bounding box center [640, 280] width 6 height 13
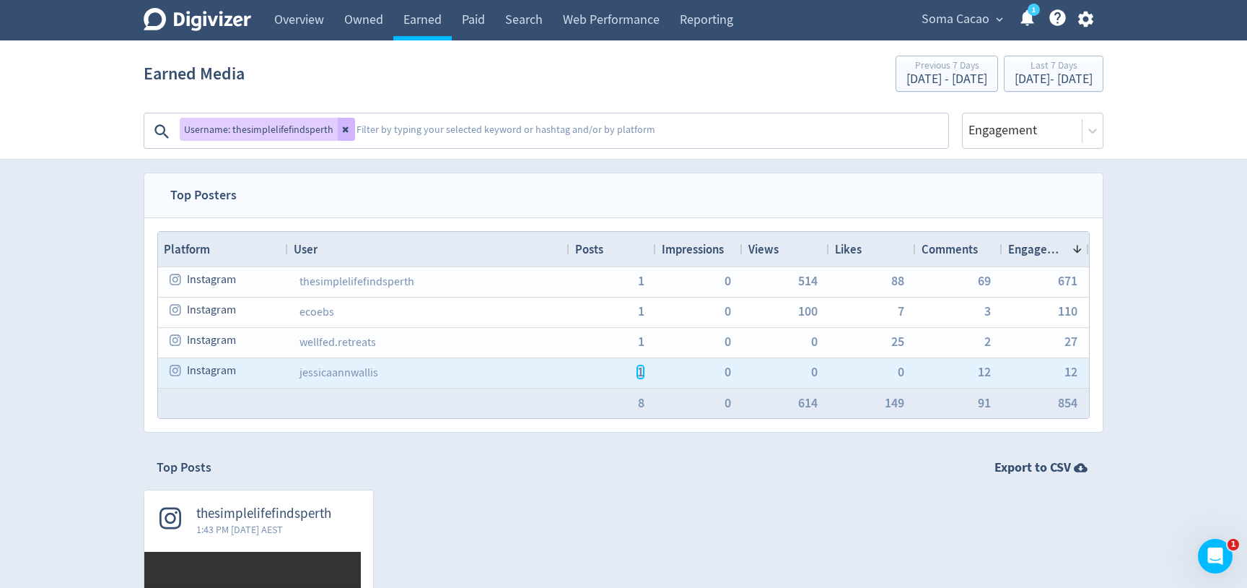
click at [642, 374] on span "1" at bounding box center [640, 371] width 6 height 13
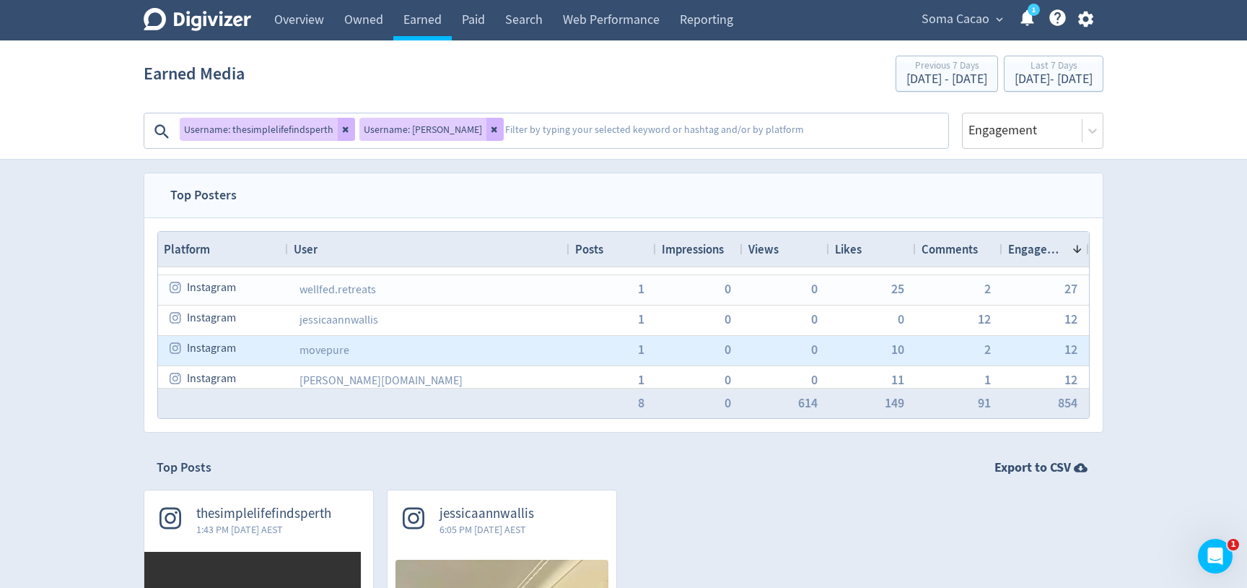
scroll to position [68, 0]
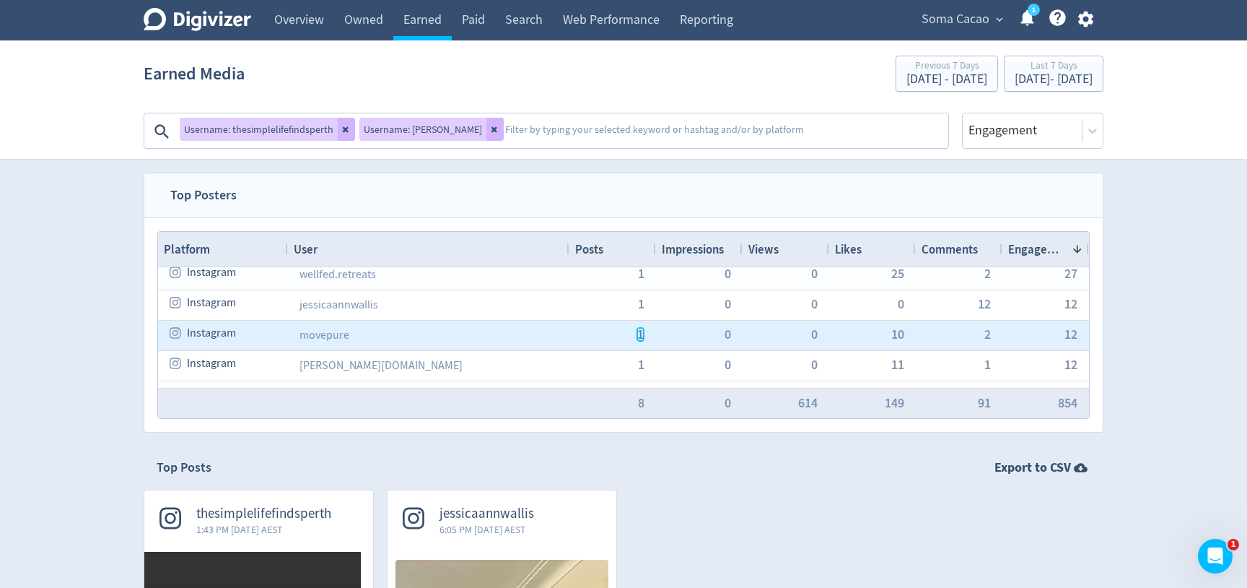
click at [642, 339] on span "1" at bounding box center [640, 334] width 6 height 13
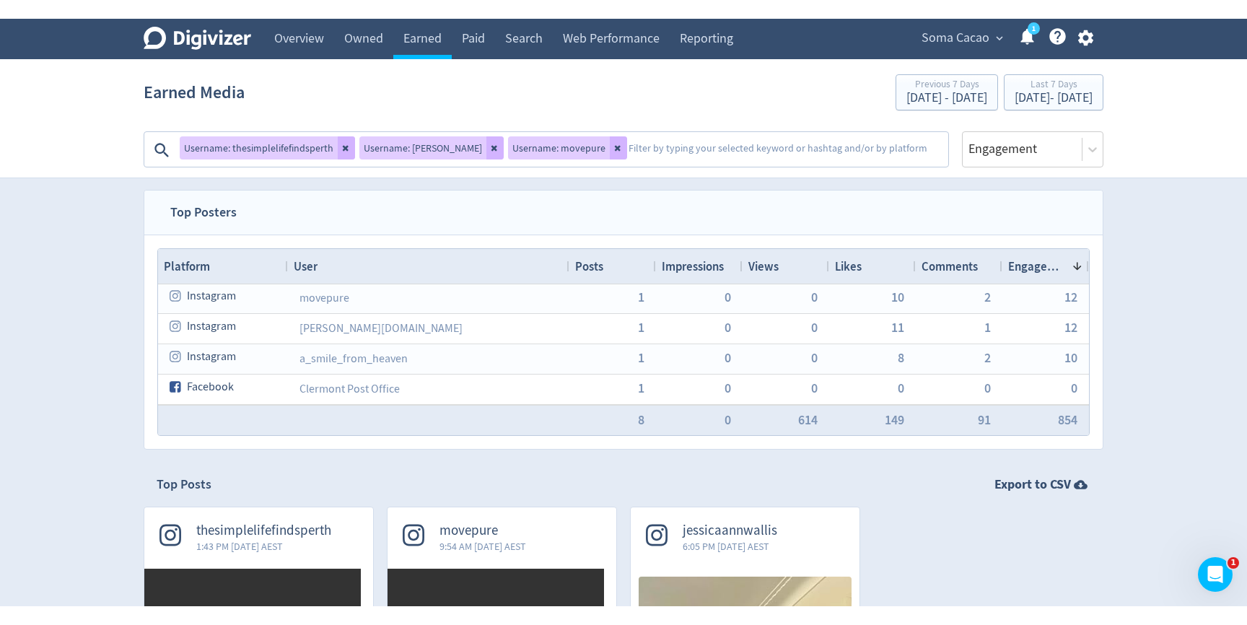
scroll to position [0, 0]
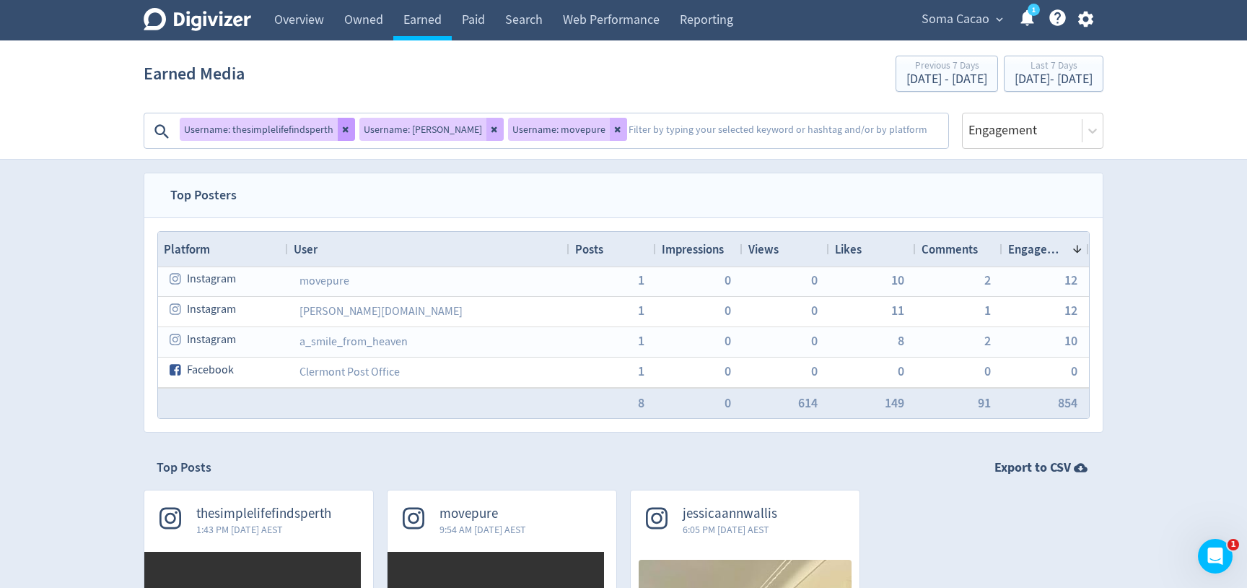
click at [342, 136] on button at bounding box center [346, 129] width 17 height 23
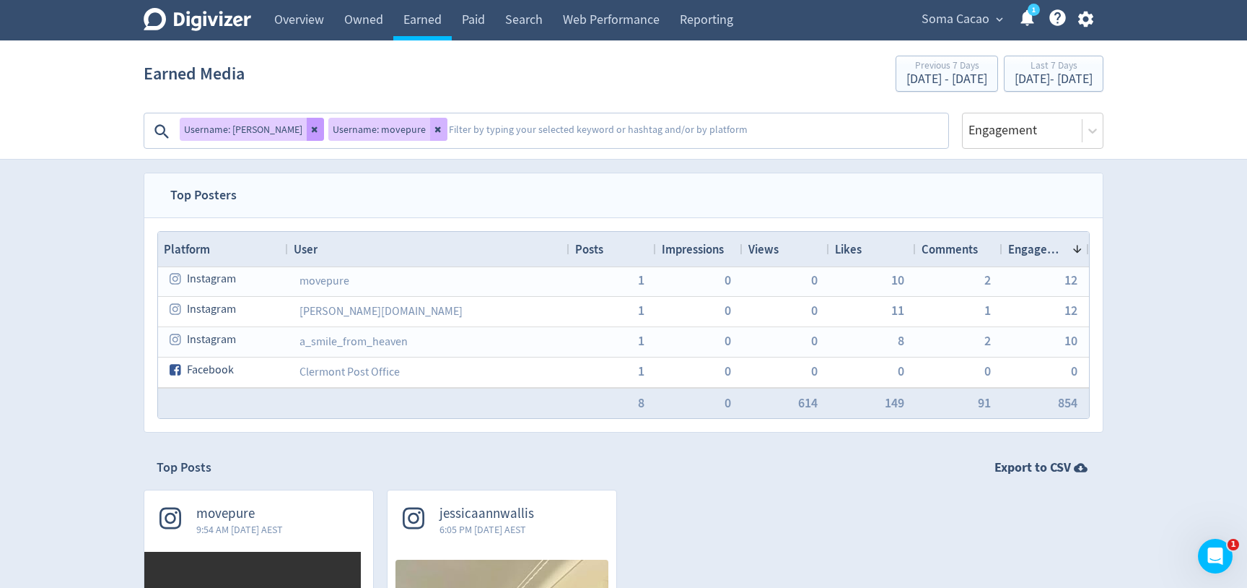
click at [313, 130] on icon at bounding box center [315, 130] width 6 height 6
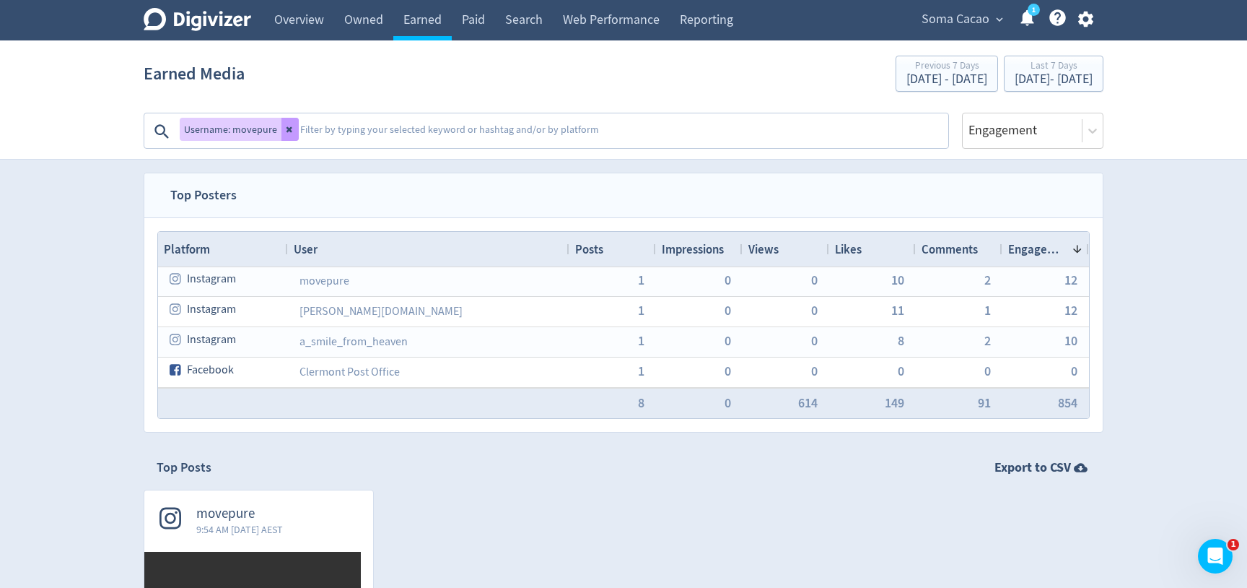
click at [289, 128] on icon at bounding box center [290, 129] width 9 height 9
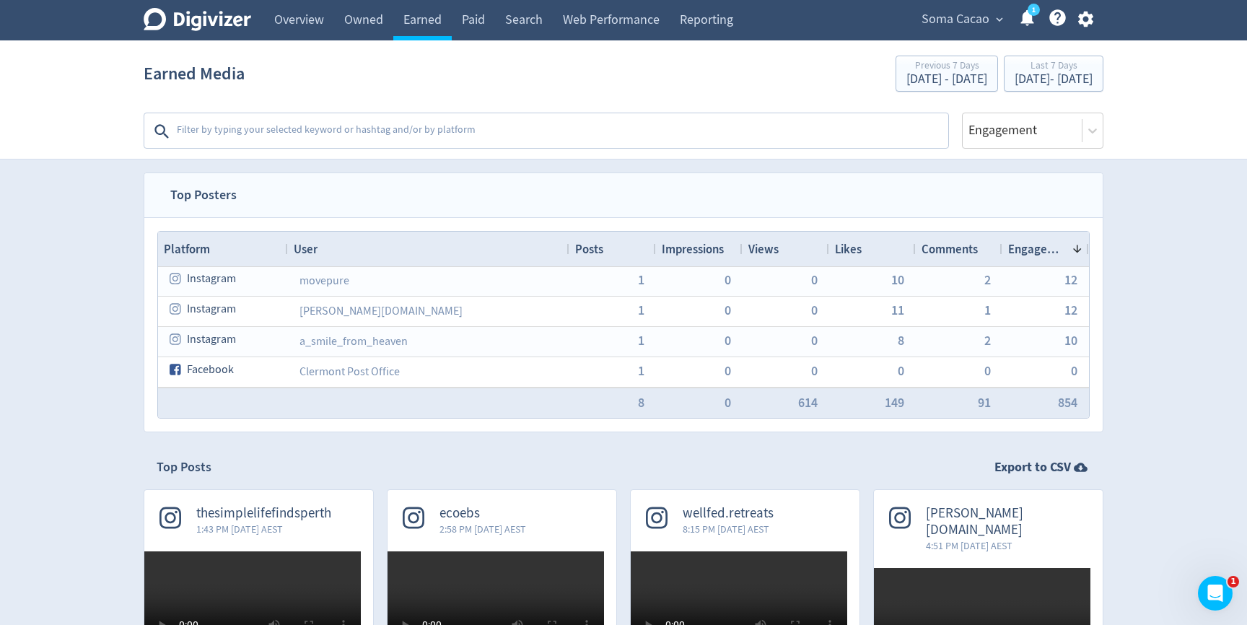
click at [972, 32] on div "Soma Cacao expand_more 1 Help Center - Searchable support on using Digivizer" at bounding box center [1005, 20] width 198 height 40
click at [974, 26] on span "Soma Cacao" at bounding box center [956, 19] width 68 height 23
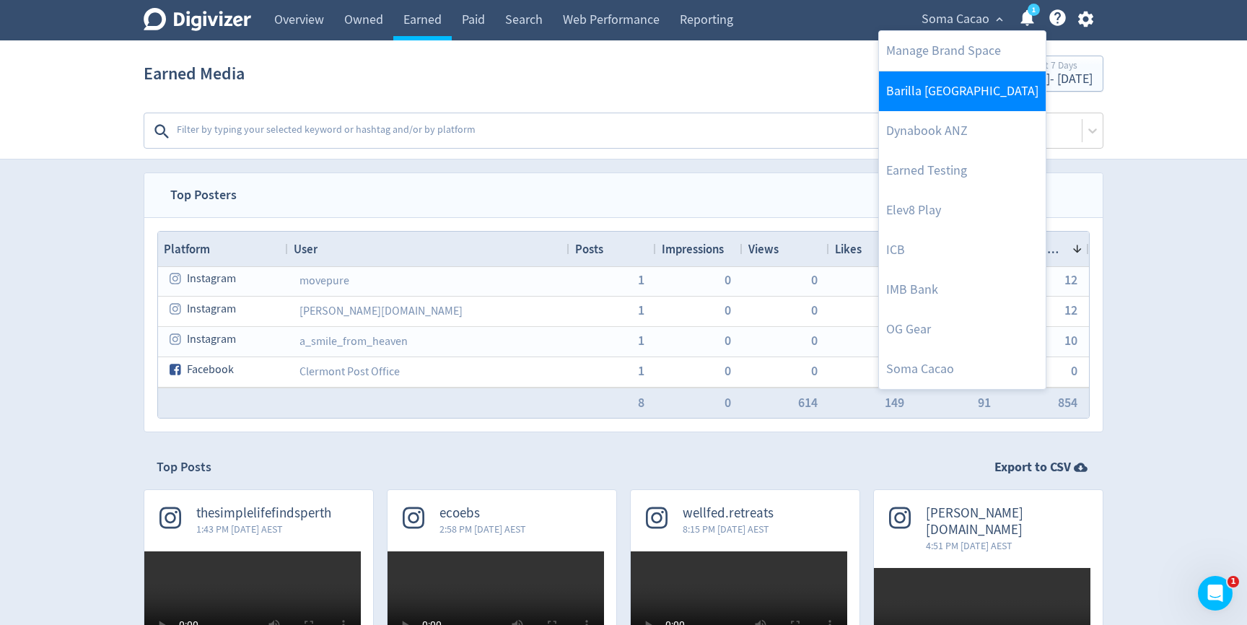
click at [925, 106] on link "Barilla [GEOGRAPHIC_DATA]" at bounding box center [962, 91] width 167 height 40
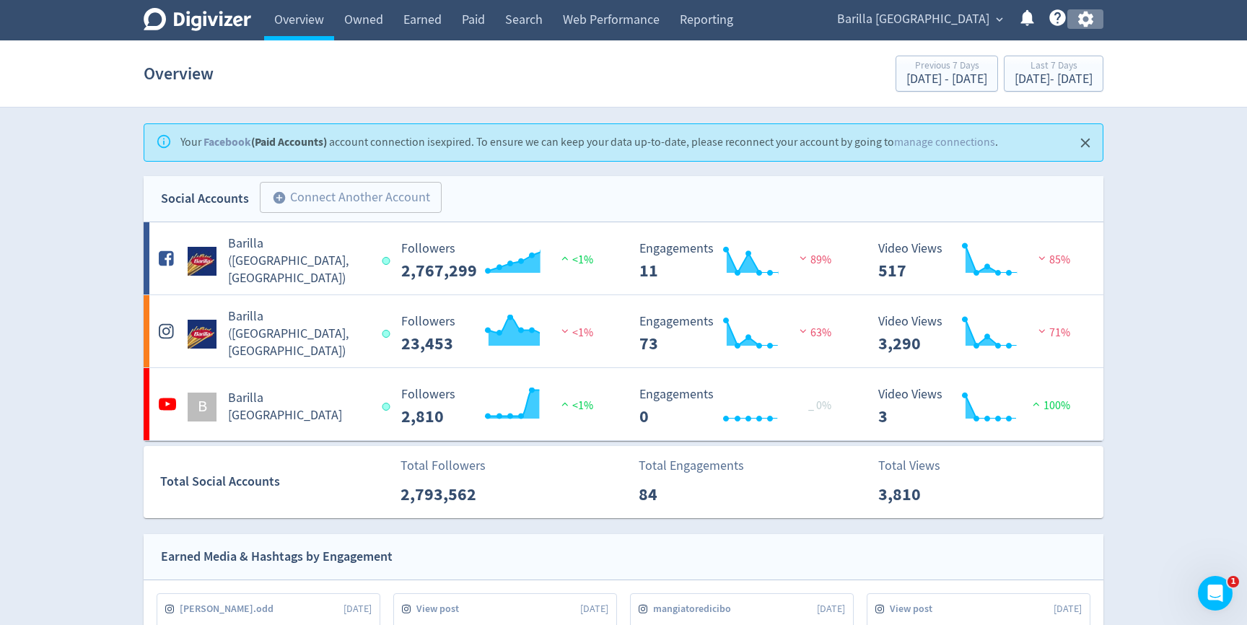
click at [1082, 18] on icon "button" at bounding box center [1085, 20] width 15 height 16
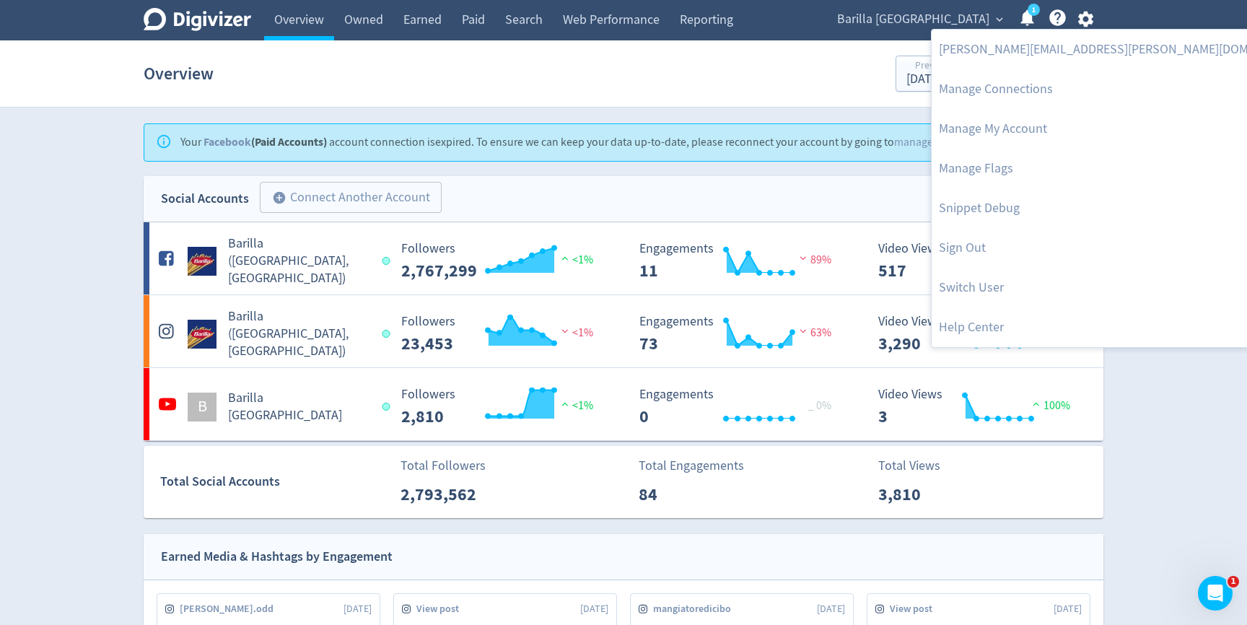
click at [930, 20] on div at bounding box center [623, 312] width 1247 height 625
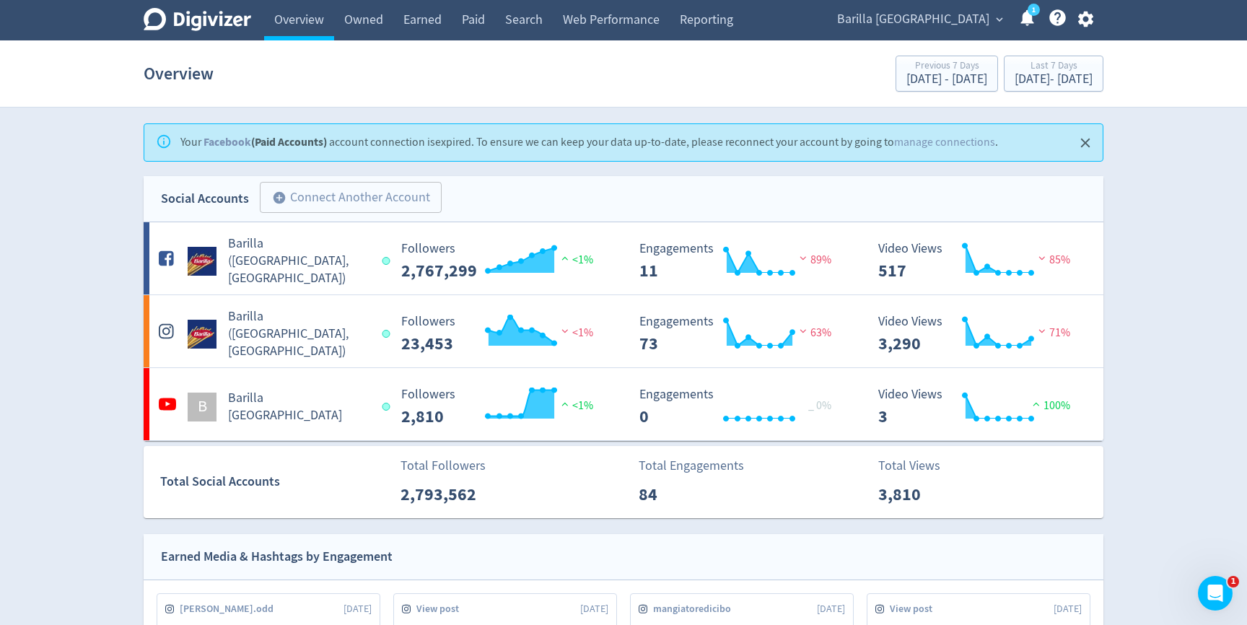
click at [964, 25] on span "Barilla [GEOGRAPHIC_DATA]" at bounding box center [913, 19] width 152 height 23
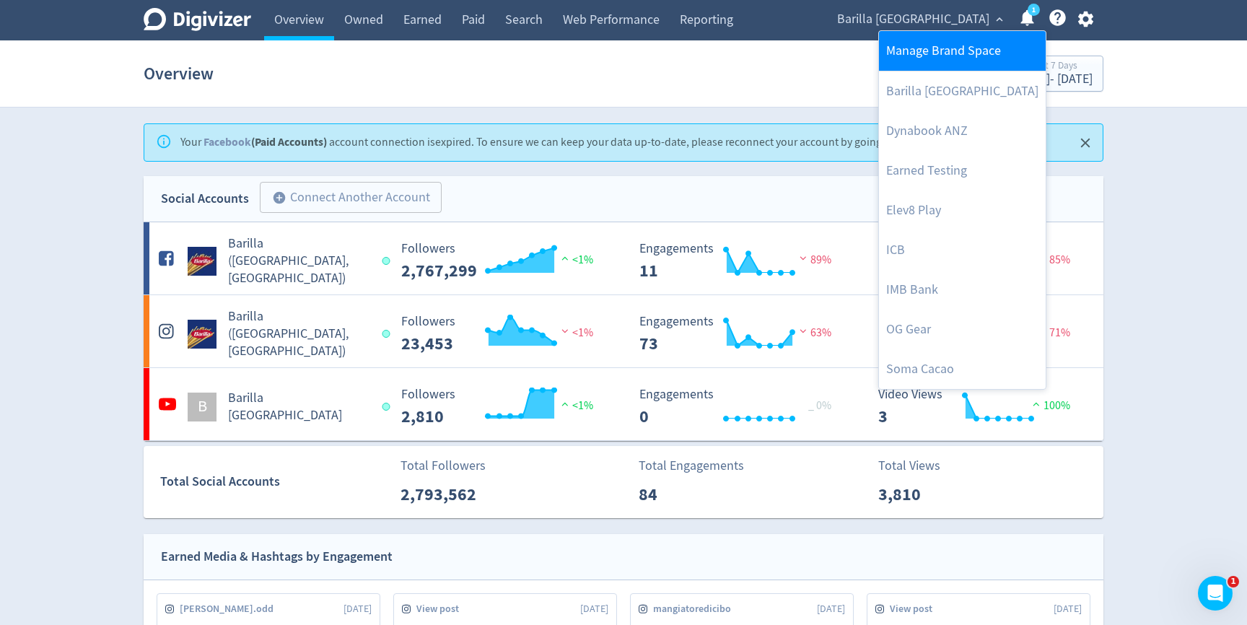
click at [954, 46] on link "Manage Brand Space" at bounding box center [962, 51] width 167 height 40
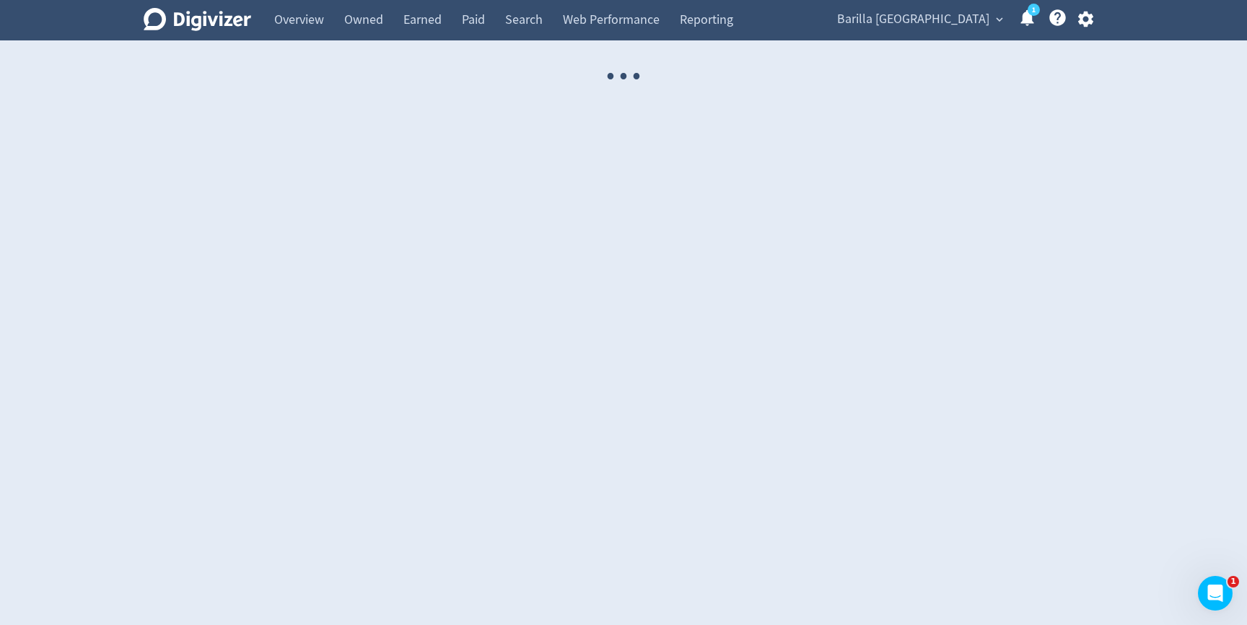
select select "USER"
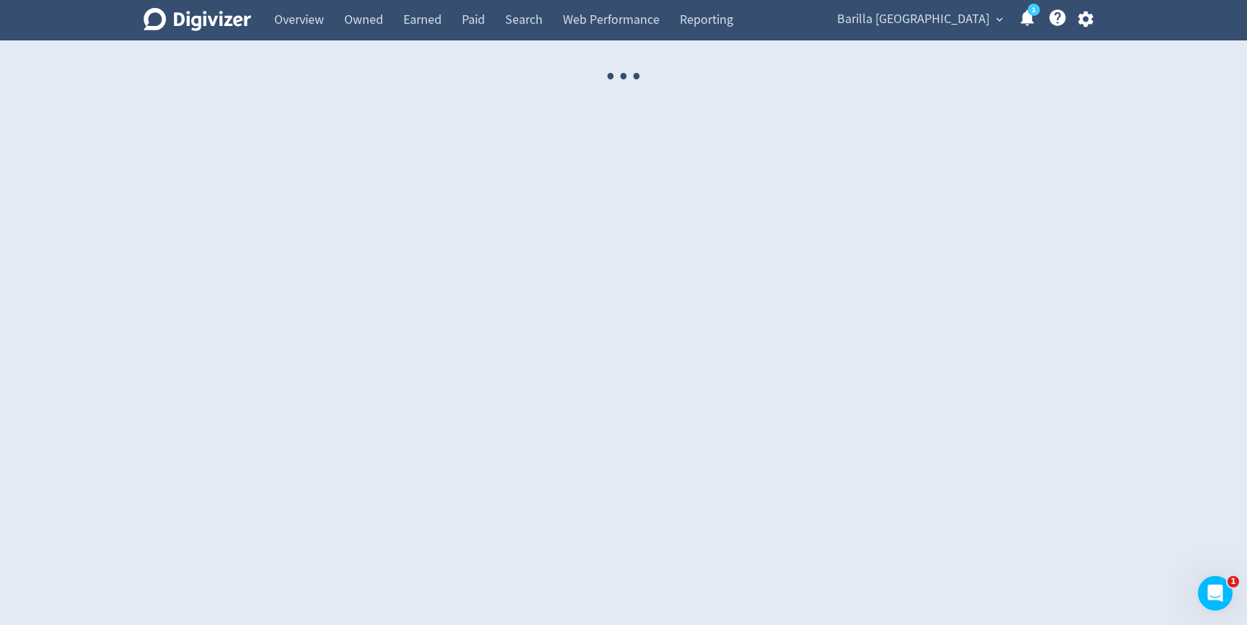
select select "USER"
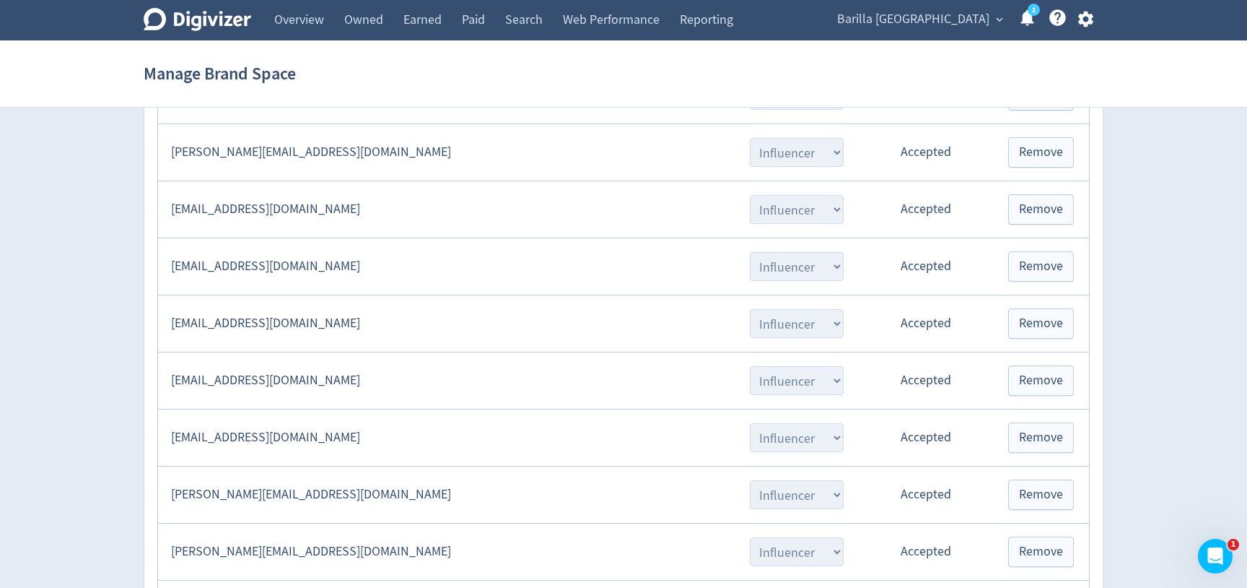
scroll to position [1535, 0]
drag, startPoint x: 328, startPoint y: 322, endPoint x: 173, endPoint y: 323, distance: 155.2
click at [173, 323] on td "[EMAIL_ADDRESS][DOMAIN_NAME]" at bounding box center [446, 321] width 577 height 57
click at [379, 331] on td "[EMAIL_ADDRESS][DOMAIN_NAME]" at bounding box center [446, 321] width 577 height 57
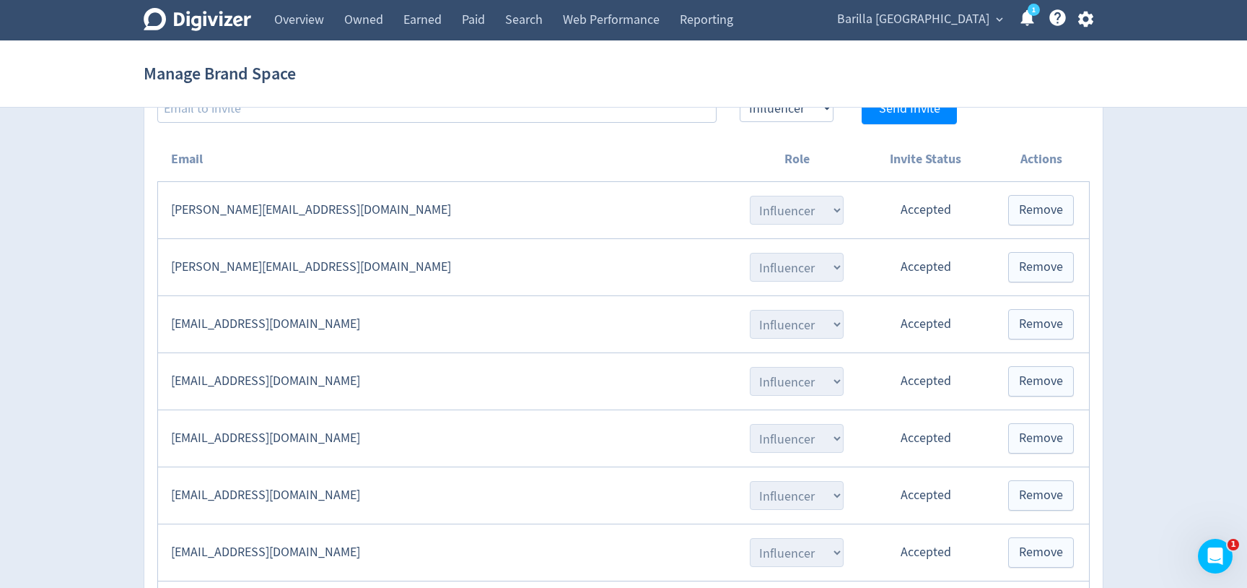
scroll to position [1420, 0]
drag, startPoint x: 329, startPoint y: 211, endPoint x: 222, endPoint y: 206, distance: 107.7
click at [221, 206] on td "[PERSON_NAME][EMAIL_ADDRESS][DOMAIN_NAME]" at bounding box center [446, 208] width 577 height 57
click at [323, 209] on td "[PERSON_NAME][EMAIL_ADDRESS][DOMAIN_NAME]" at bounding box center [446, 208] width 577 height 57
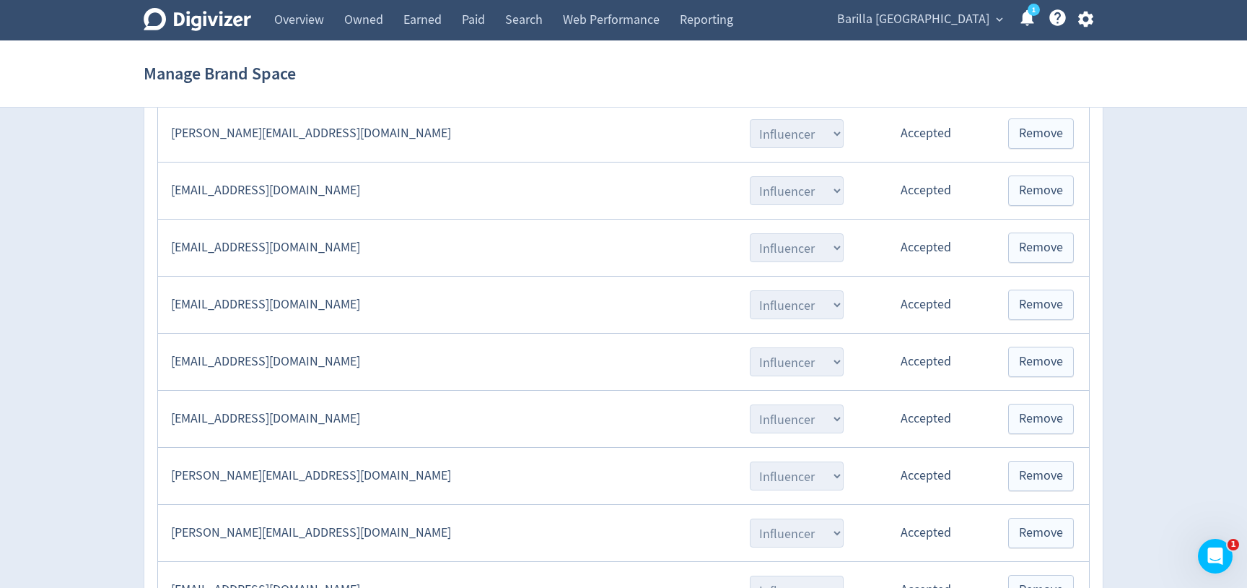
scroll to position [1608, 0]
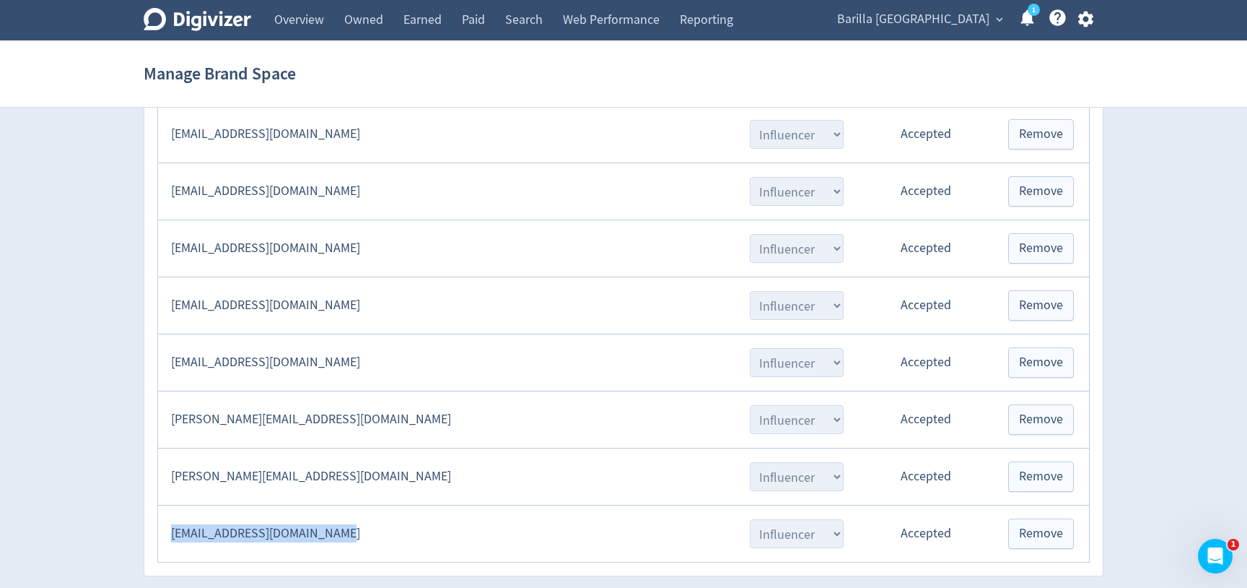
drag, startPoint x: 337, startPoint y: 523, endPoint x: 167, endPoint y: 532, distance: 170.6
click at [167, 532] on td "[EMAIL_ADDRESS][DOMAIN_NAME]" at bounding box center [446, 533] width 577 height 57
click at [404, 541] on td "[EMAIL_ADDRESS][DOMAIN_NAME]" at bounding box center [446, 533] width 577 height 57
click at [227, 22] on icon at bounding box center [198, 19] width 108 height 23
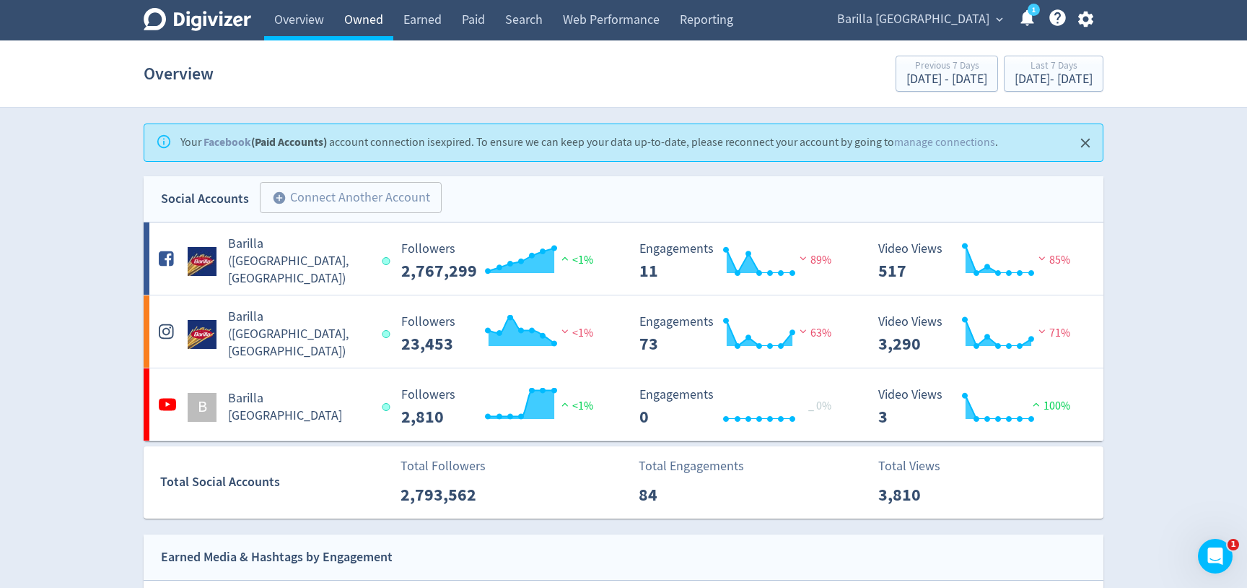
click at [372, 25] on link "Owned" at bounding box center [363, 20] width 59 height 40
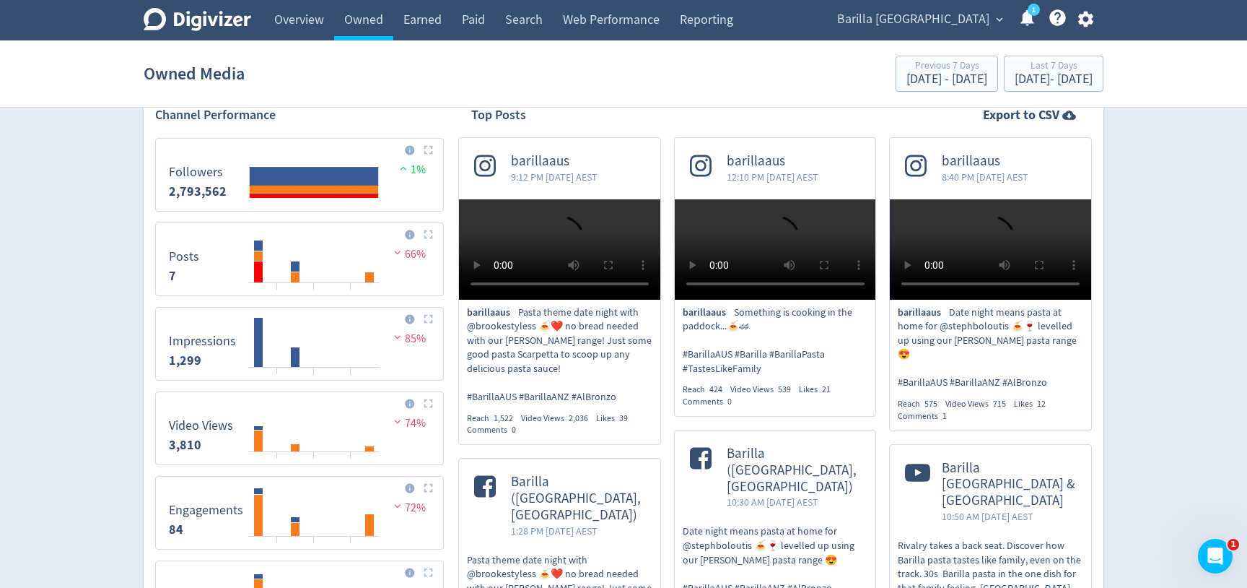
scroll to position [301, 0]
